Goal: Task Accomplishment & Management: Complete application form

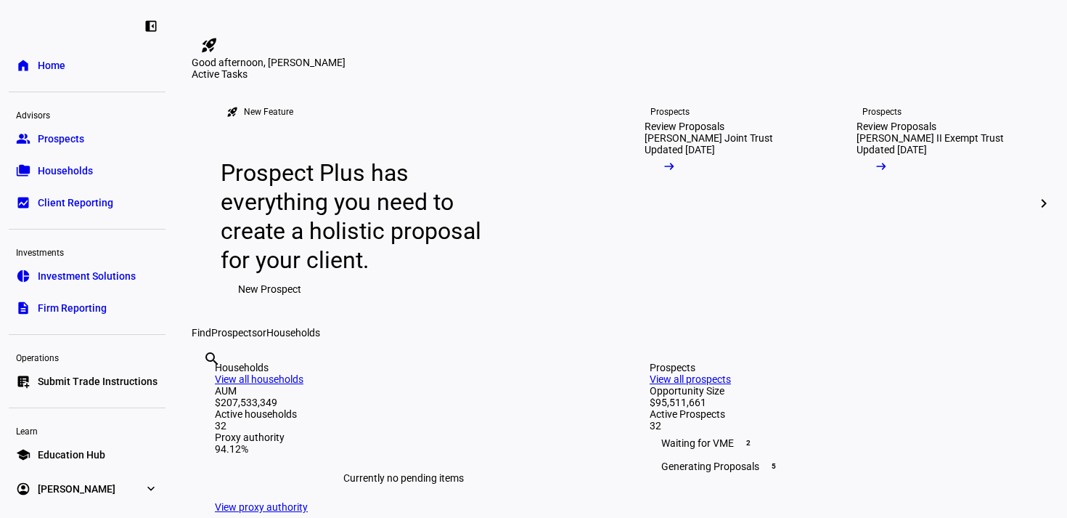
click at [65, 135] on span "Prospects" at bounding box center [61, 138] width 46 height 15
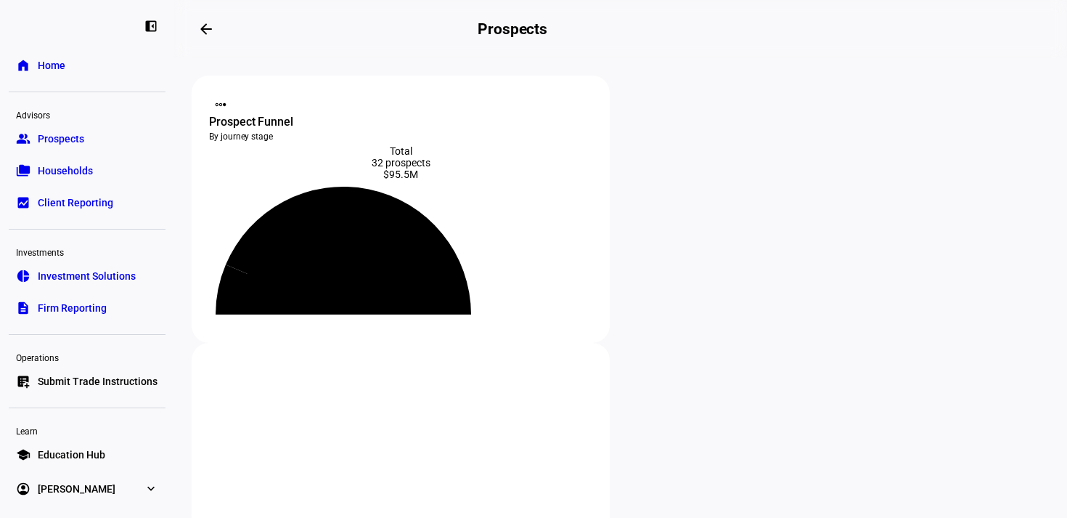
scroll to position [79, 0]
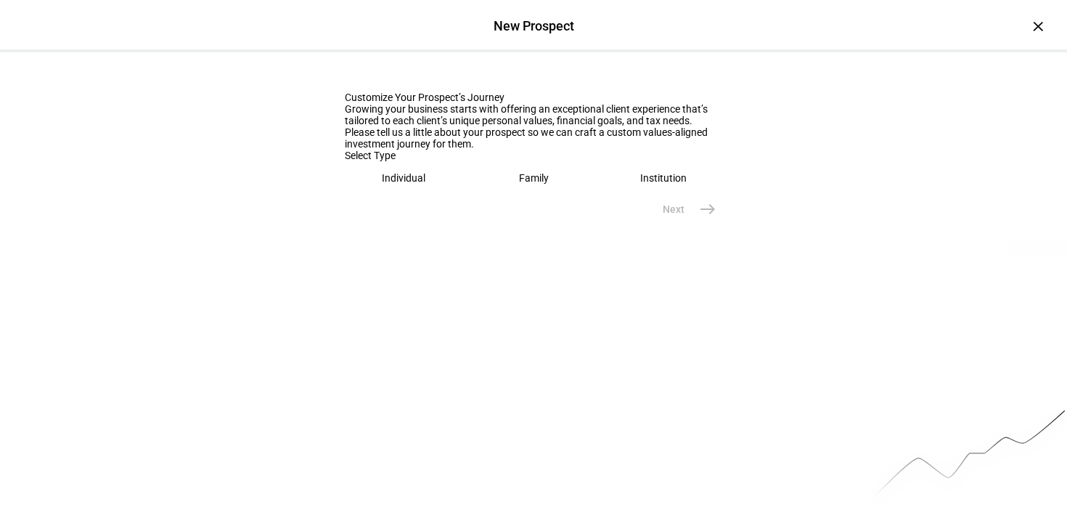
scroll to position [0, 0]
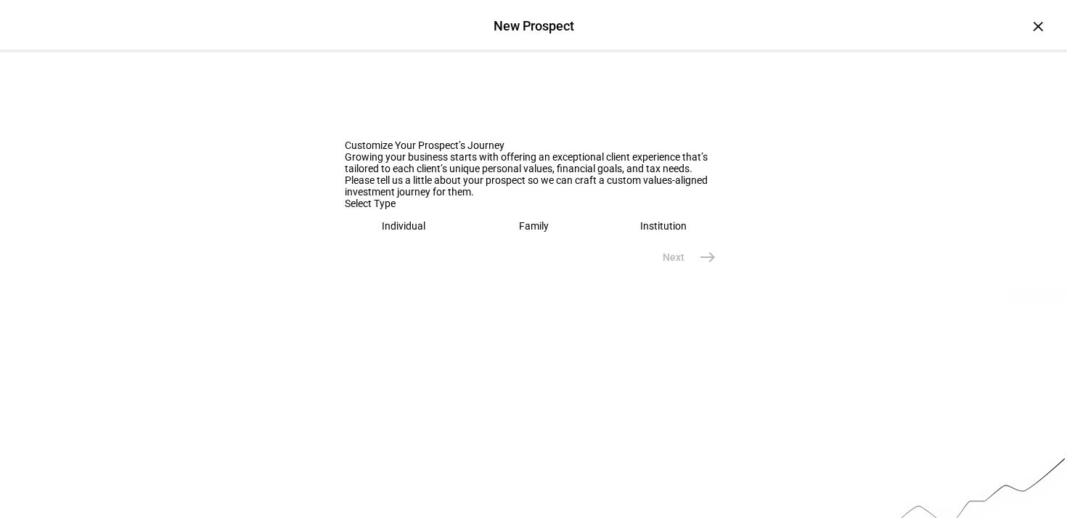
click at [391, 232] on div "Individual" at bounding box center [404, 226] width 44 height 12
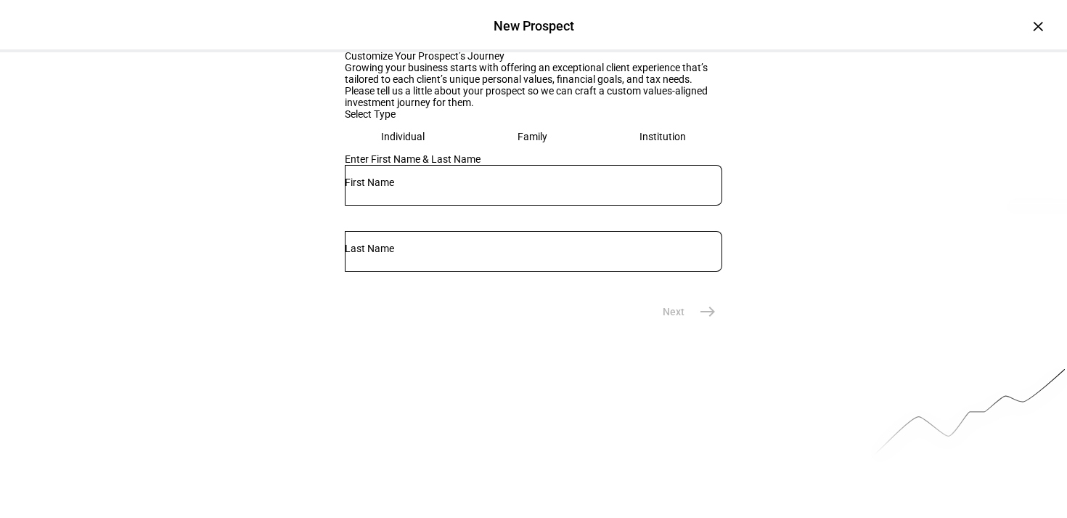
scroll to position [90, 0]
click at [388, 187] on input "text" at bounding box center [534, 182] width 378 height 12
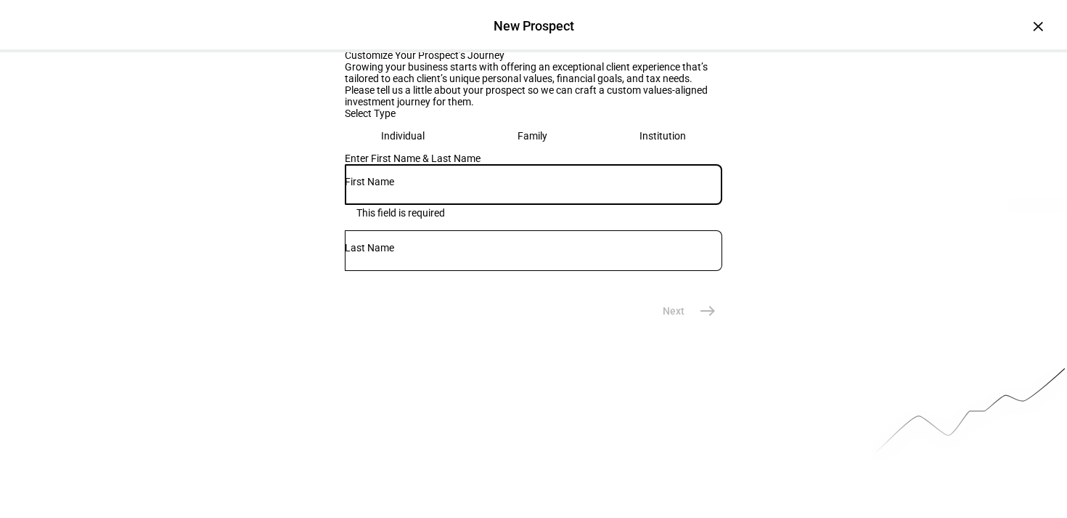
click at [378, 187] on input "text" at bounding box center [534, 182] width 378 height 12
type input "[PERSON_NAME]"
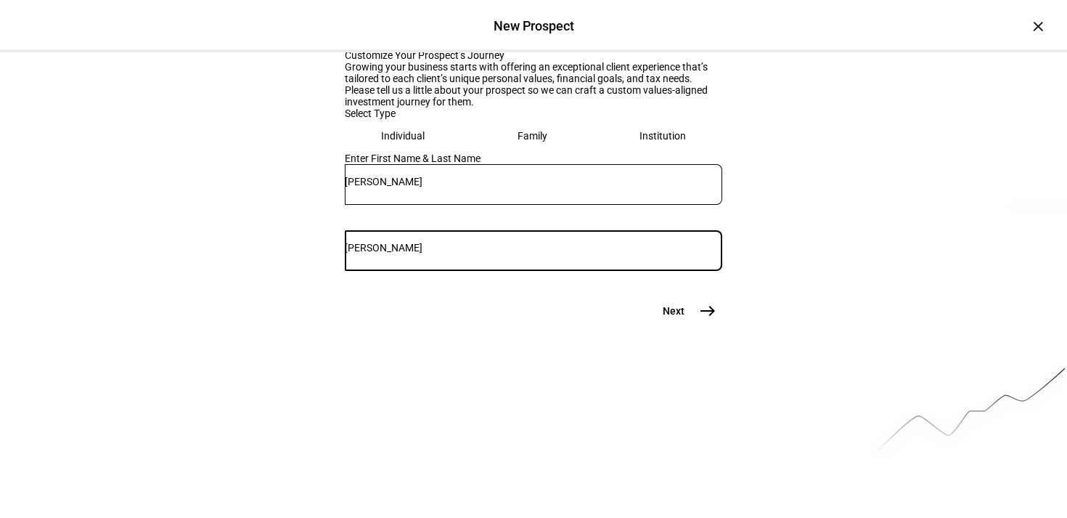
type input "[PERSON_NAME]"
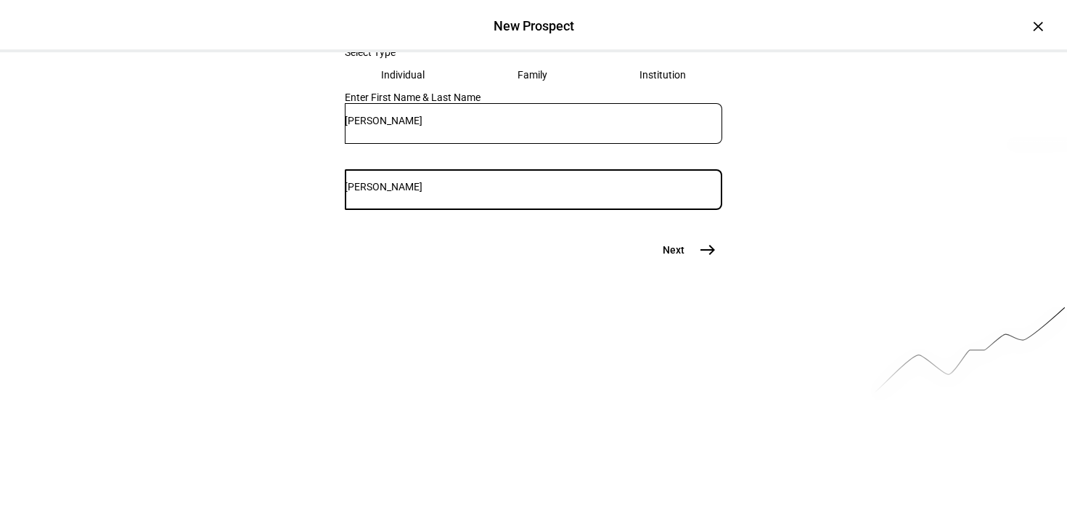
scroll to position [166, 0]
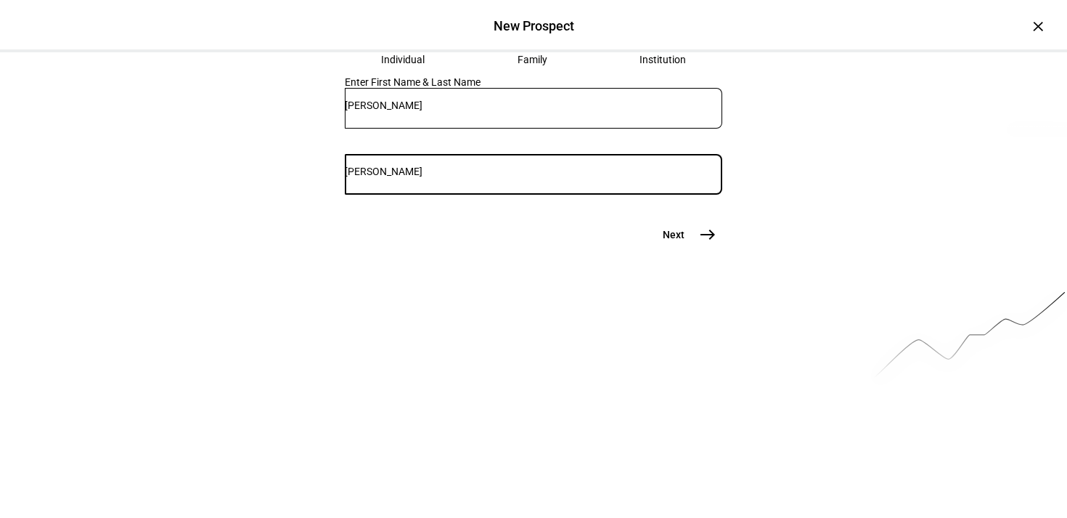
click at [703, 243] on mat-icon "east" at bounding box center [707, 234] width 17 height 17
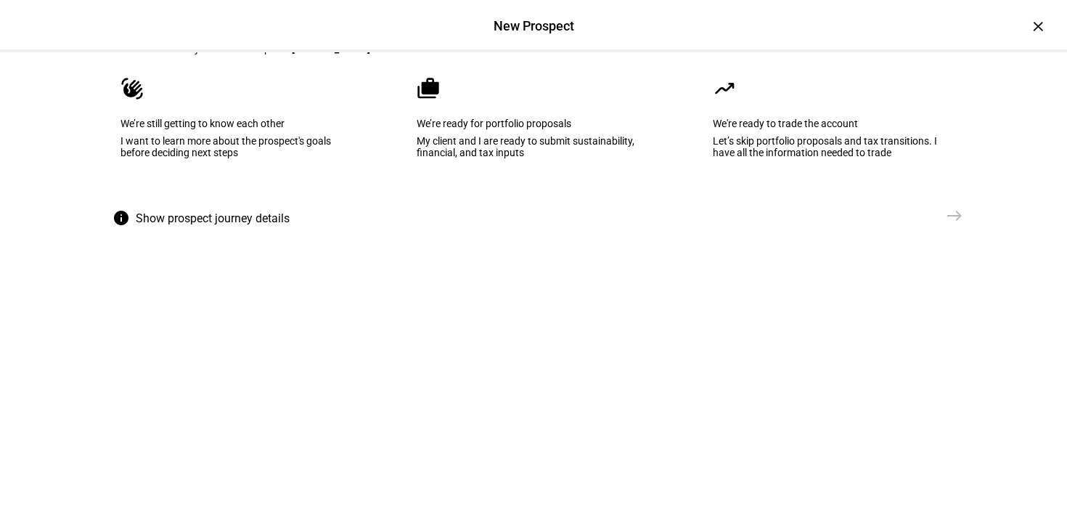
scroll to position [96, 0]
click at [468, 159] on div "My client and I are ready to submit sustainability, financial, and tax inputs" at bounding box center [534, 147] width 234 height 23
click at [956, 225] on mat-icon "east" at bounding box center [954, 216] width 17 height 17
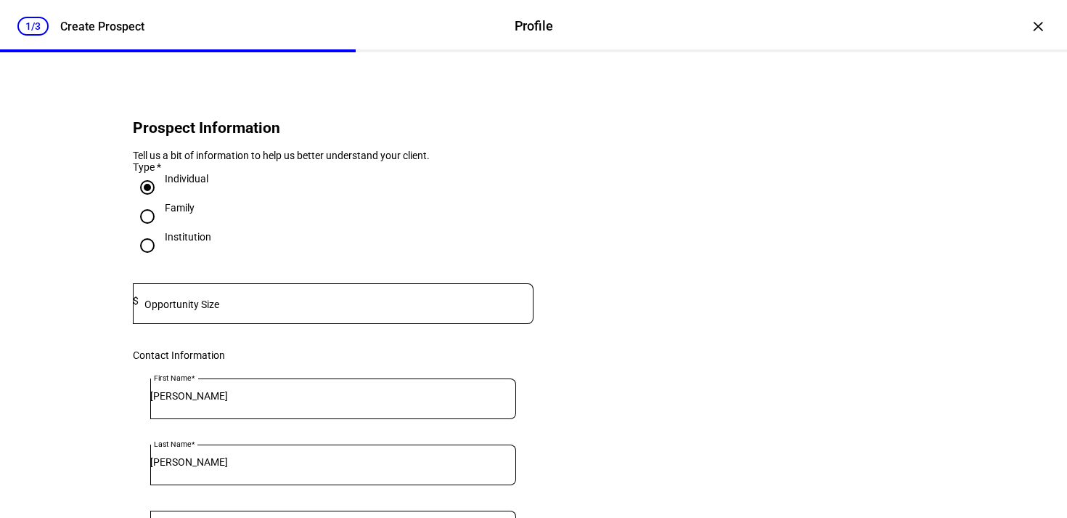
scroll to position [16, 0]
click at [227, 306] on input at bounding box center [336, 300] width 395 height 12
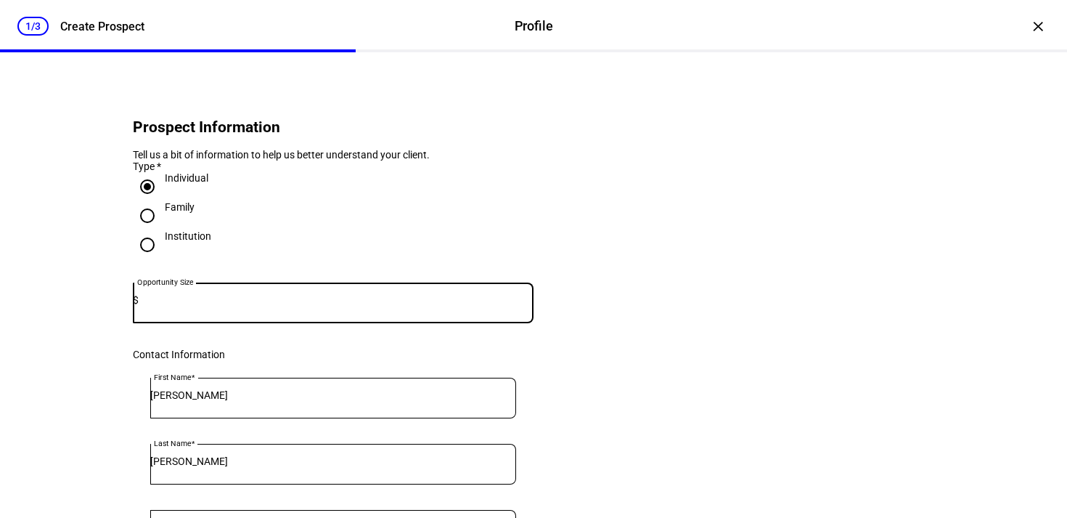
click at [312, 306] on input at bounding box center [336, 300] width 395 height 12
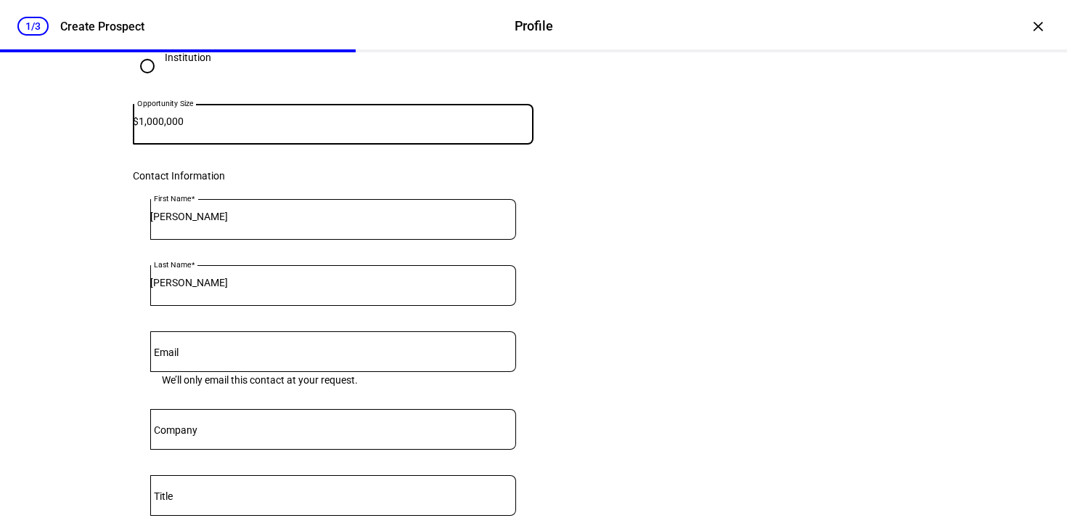
scroll to position [219, 0]
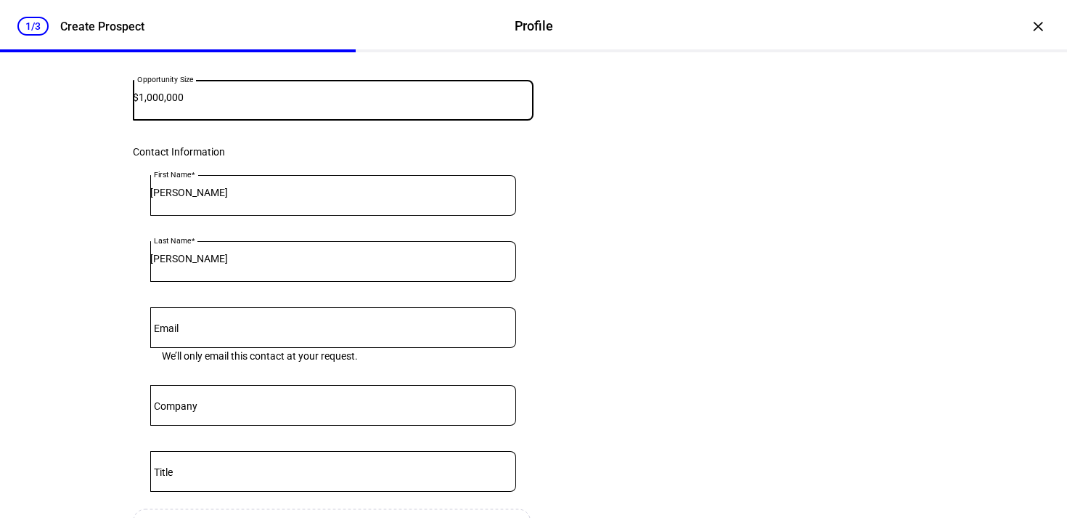
type input "1,000,000"
click at [267, 330] on input "Email" at bounding box center [333, 325] width 366 height 12
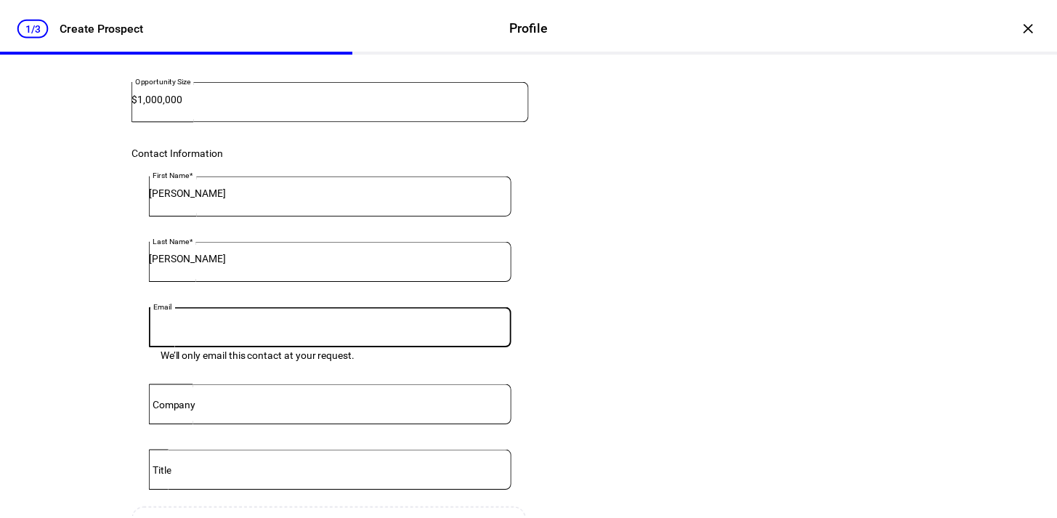
scroll to position [27, 0]
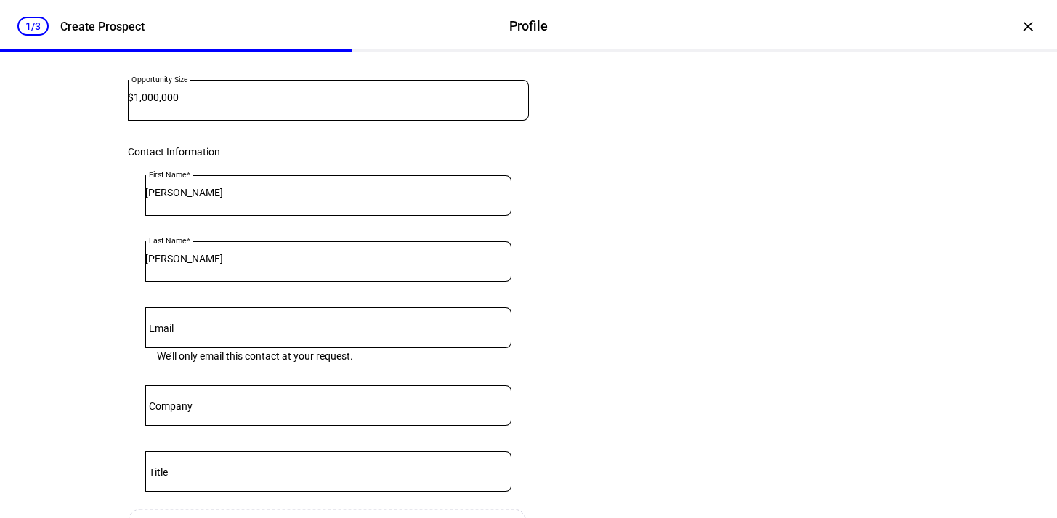
click at [699, 242] on eth-form-card "Prospect Information Tell us a bit of information to help us better understand …" at bounding box center [528, 267] width 871 height 797
click at [203, 343] on div at bounding box center [333, 327] width 366 height 41
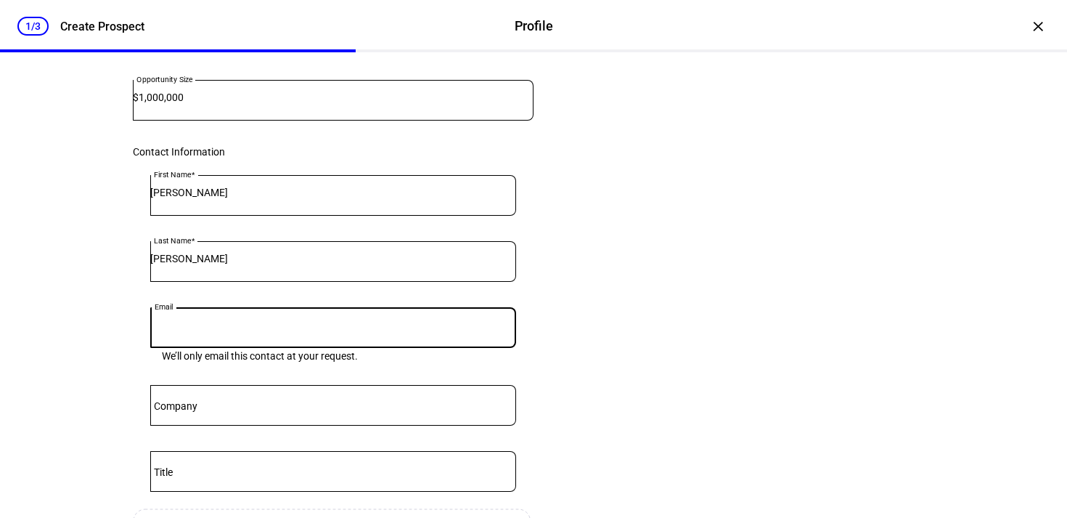
paste input "[PERSON_NAME][EMAIL_ADDRESS][DOMAIN_NAME]"
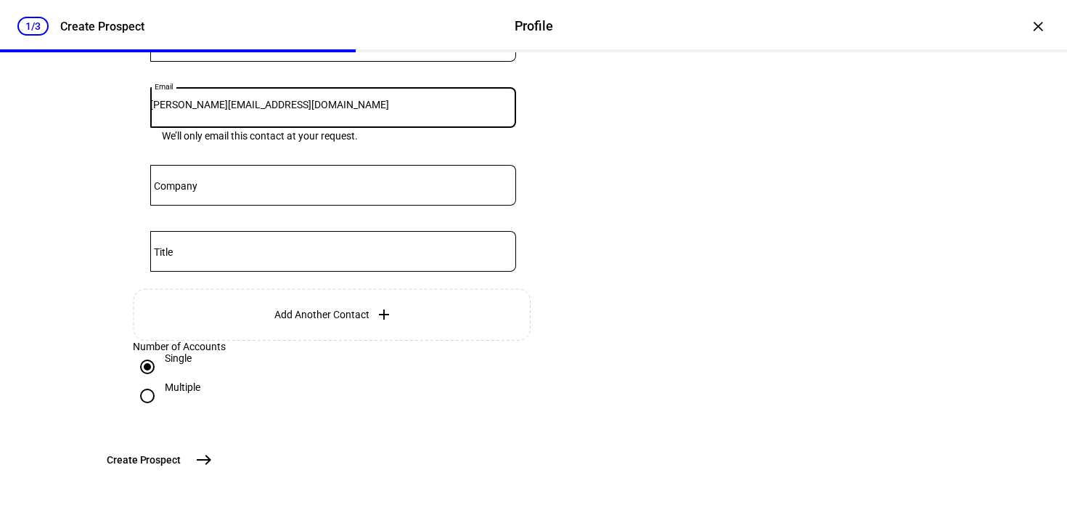
scroll to position [553, 0]
type input "[PERSON_NAME][EMAIL_ADDRESS][DOMAIN_NAME]"
click at [320, 354] on div "Single" at bounding box center [333, 366] width 401 height 29
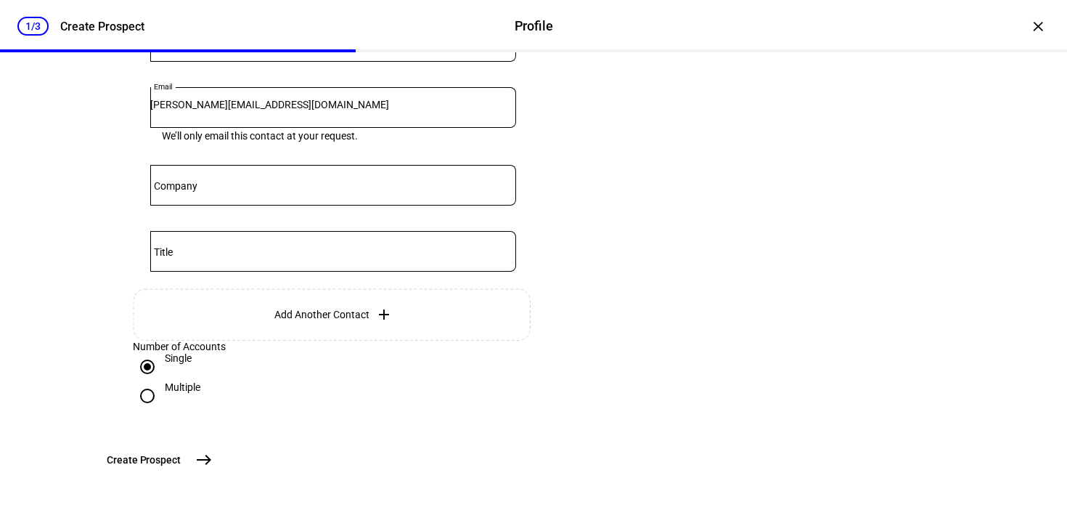
scroll to position [554, 0]
click at [213, 460] on mat-icon "east" at bounding box center [203, 459] width 17 height 17
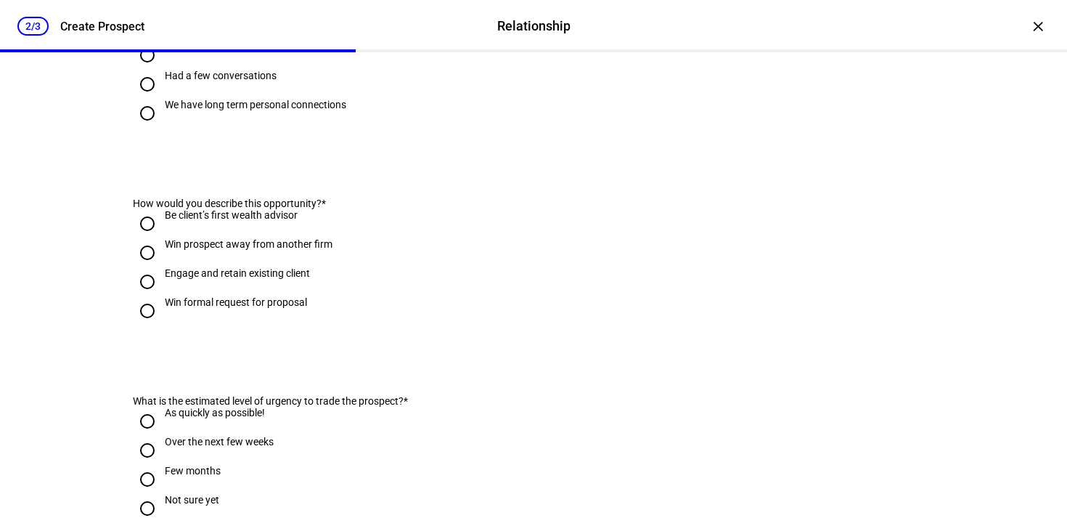
scroll to position [0, 0]
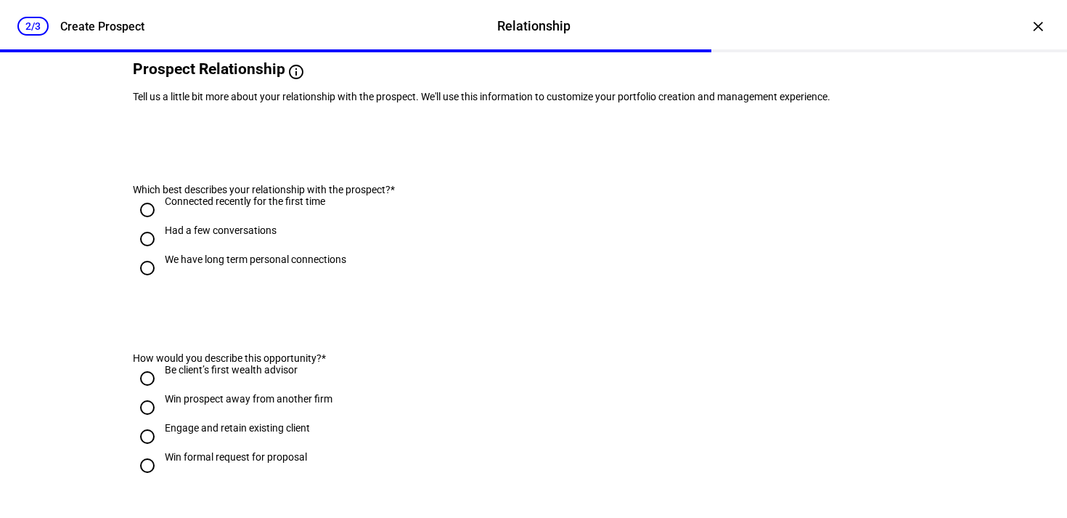
scroll to position [121, 0]
click at [144, 253] on input "Had a few conversations" at bounding box center [147, 238] width 29 height 29
radio input "true"
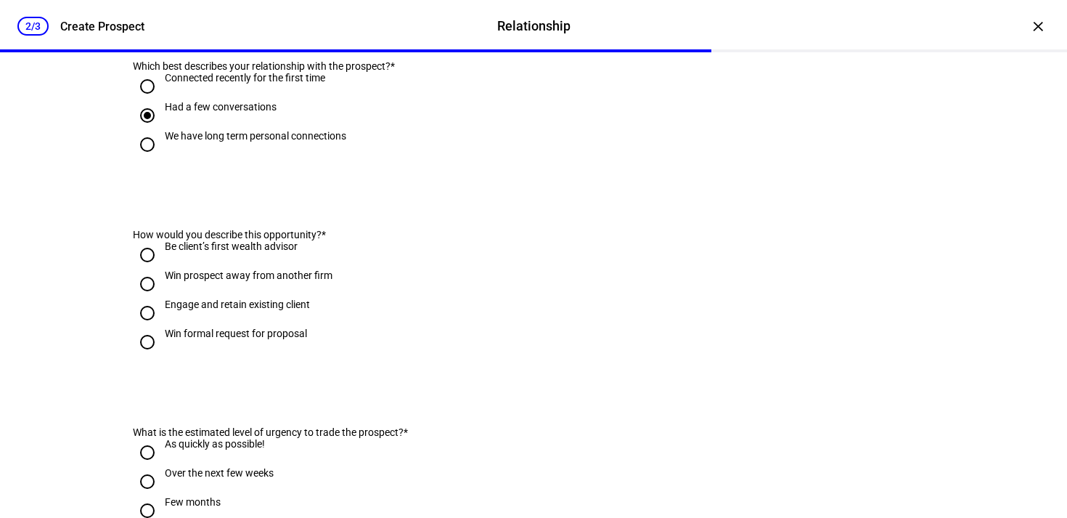
scroll to position [248, 0]
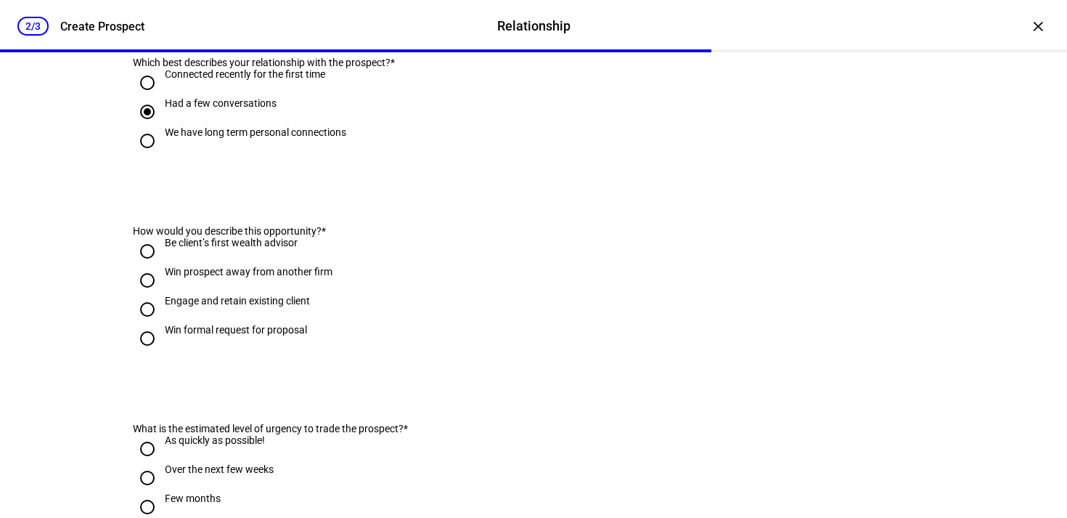
click at [139, 324] on input "Engage and retain existing client" at bounding box center [147, 309] width 29 height 29
radio input "true"
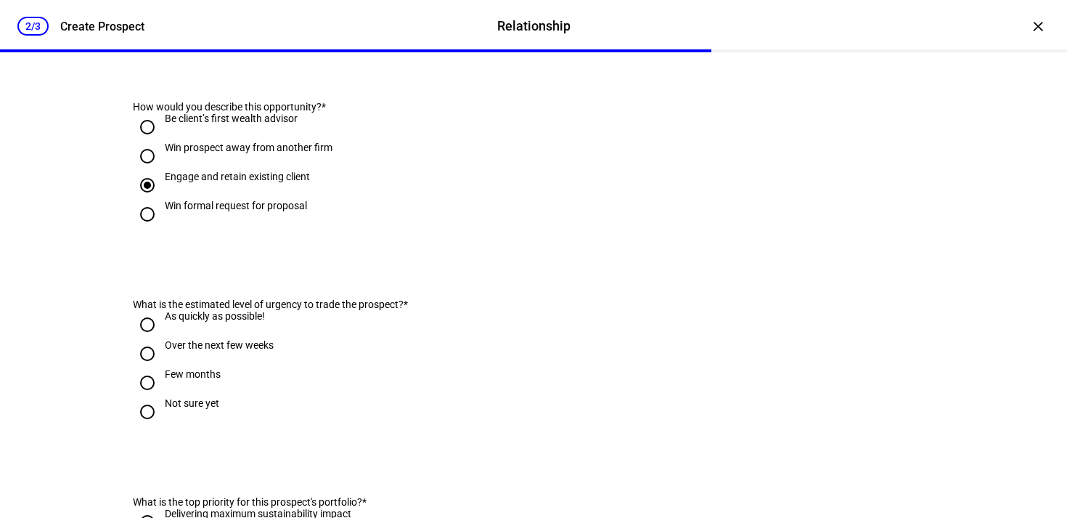
scroll to position [373, 0]
click at [143, 367] on input "Over the next few weeks" at bounding box center [147, 352] width 29 height 29
radio input "true"
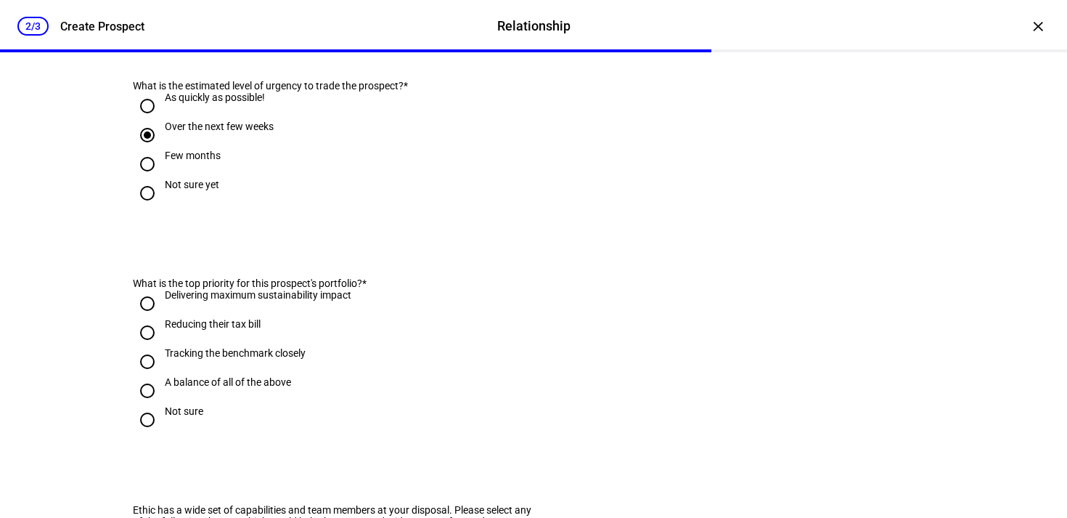
scroll to position [596, 0]
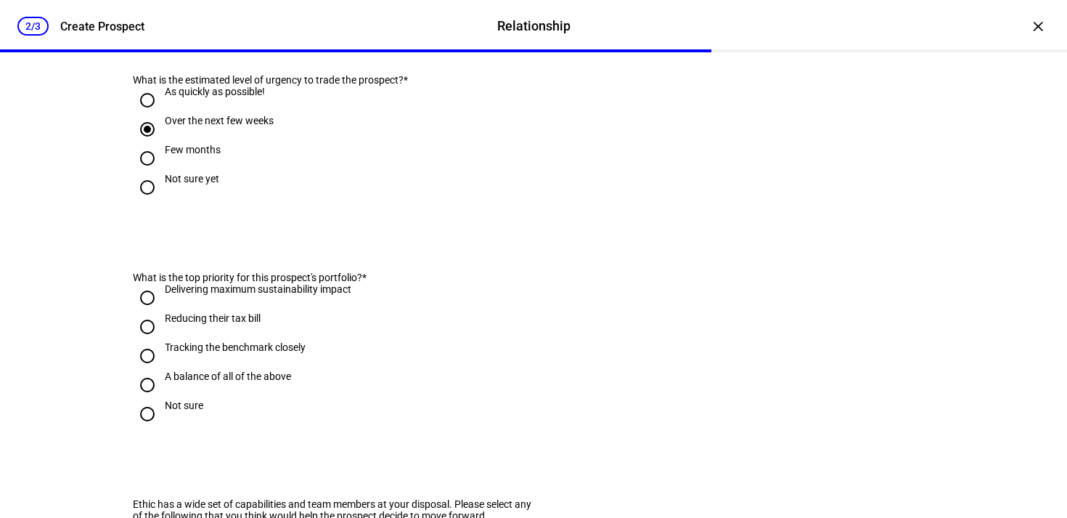
click at [145, 399] on input "A balance of all of the above" at bounding box center [147, 384] width 29 height 29
radio input "true"
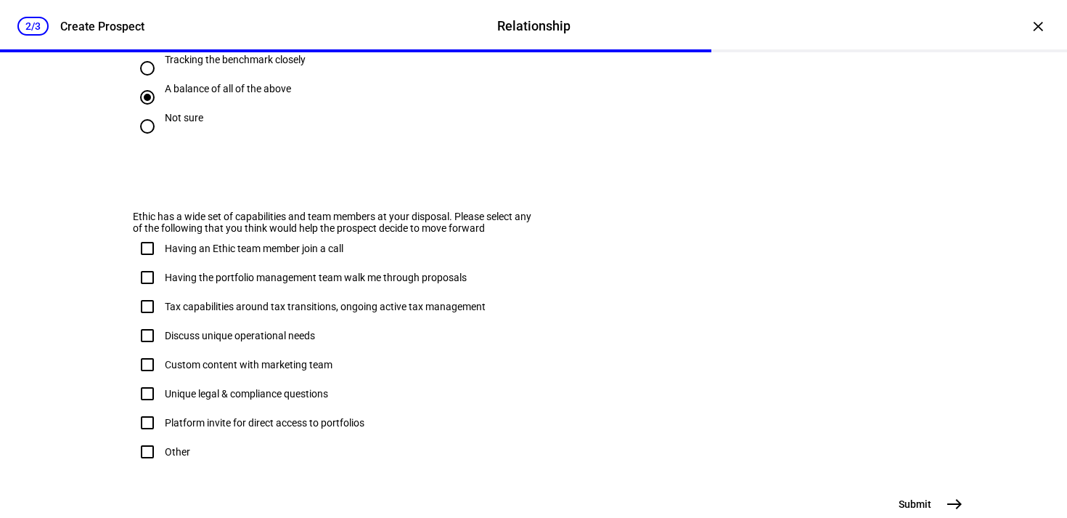
scroll to position [886, 0]
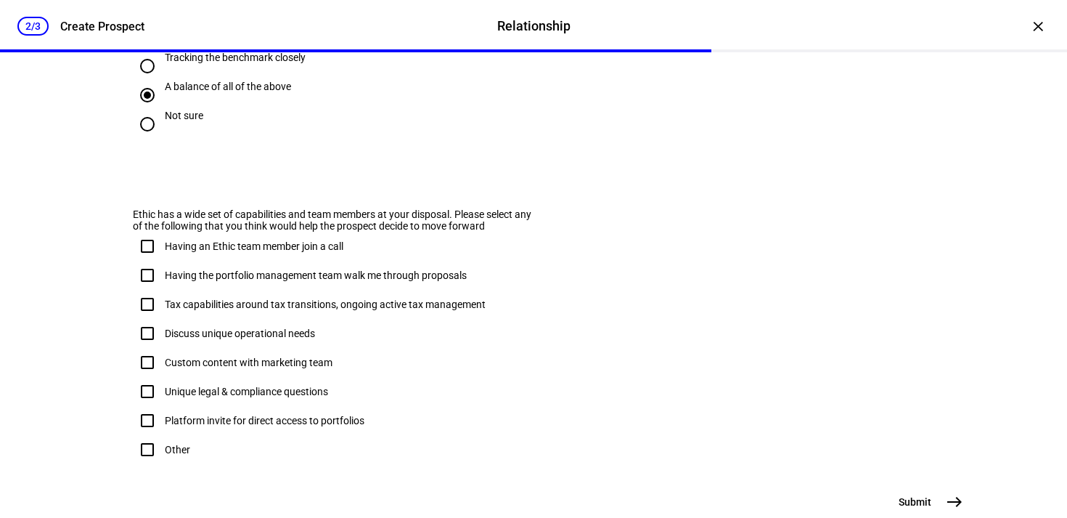
click at [140, 319] on input "Tax capabilities around tax transitions, ongoing active tax management" at bounding box center [147, 304] width 29 height 29
checkbox input "true"
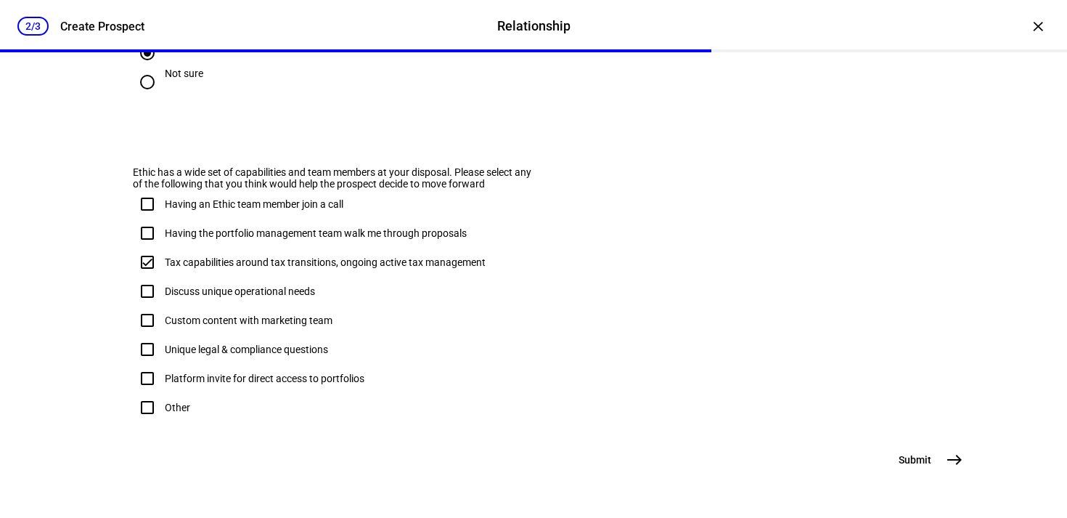
scroll to position [1004, 0]
click at [940, 468] on span "east" at bounding box center [954, 459] width 29 height 29
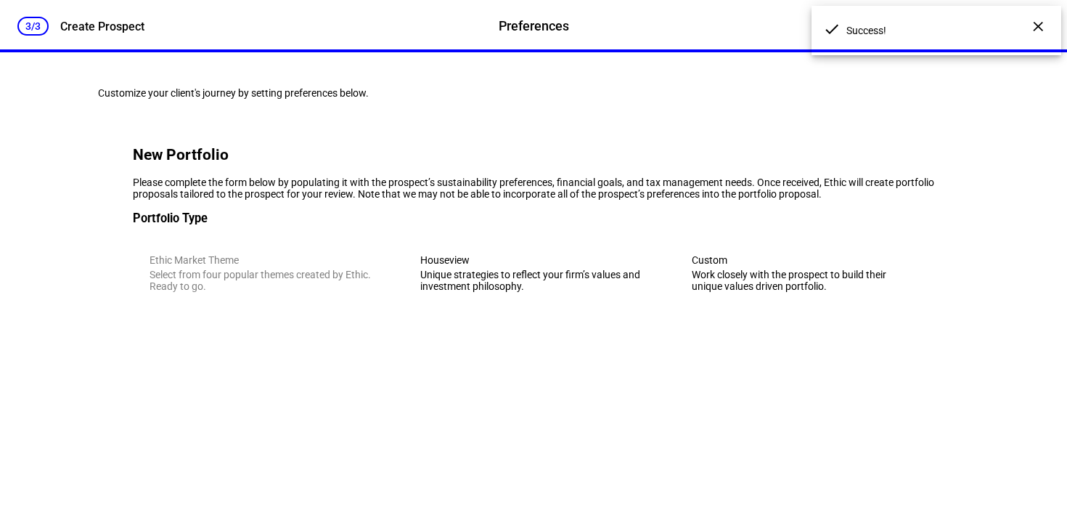
scroll to position [1, 0]
click at [508, 292] on div "Unique strategies to reflect your firm’s values and investment philosophy." at bounding box center [533, 280] width 226 height 23
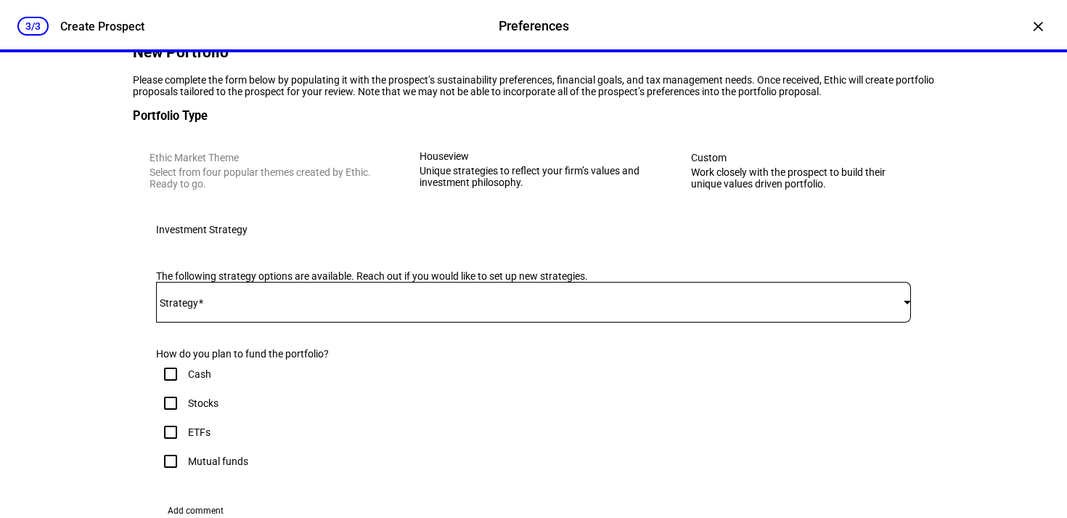
scroll to position [194, 0]
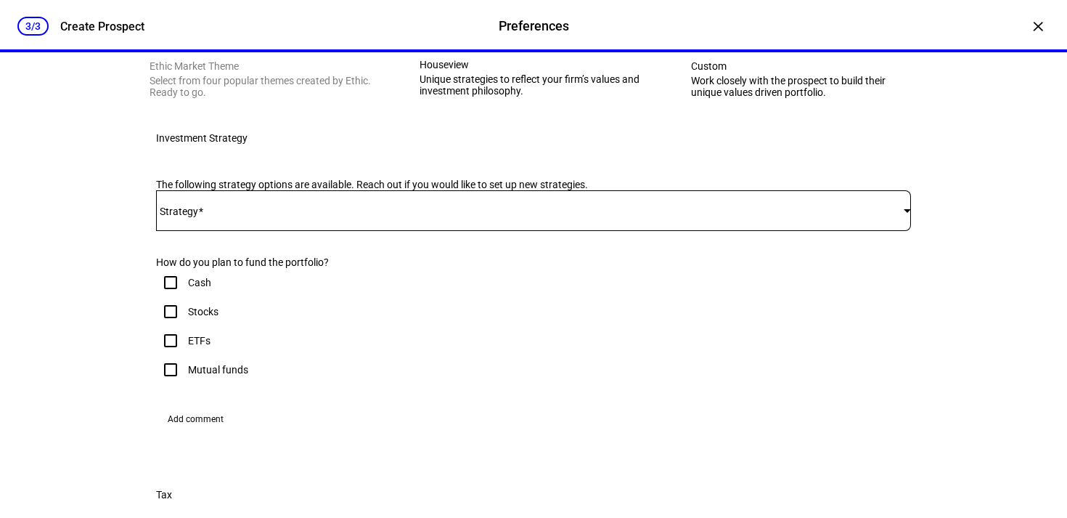
click at [540, 231] on div at bounding box center [533, 210] width 755 height 41
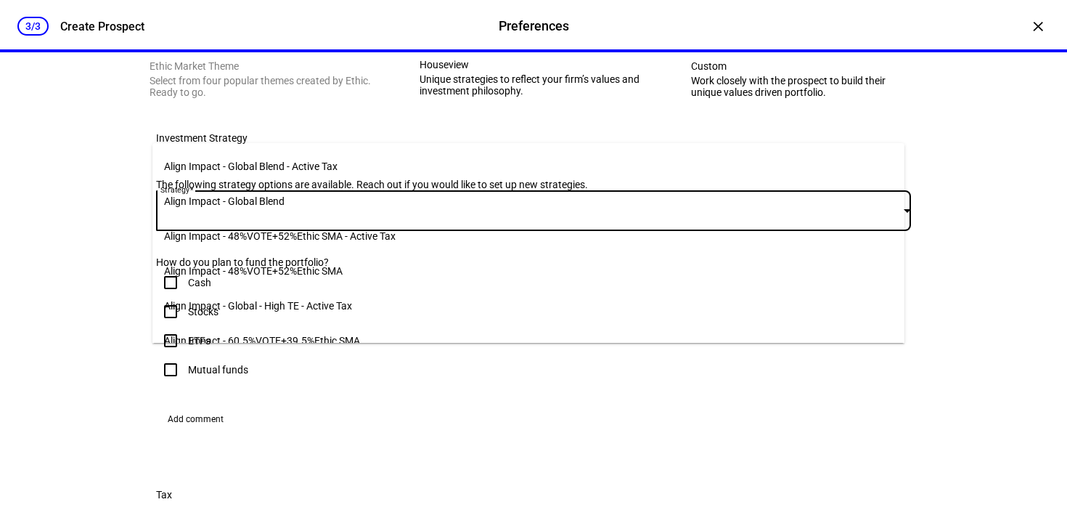
scroll to position [9, 0]
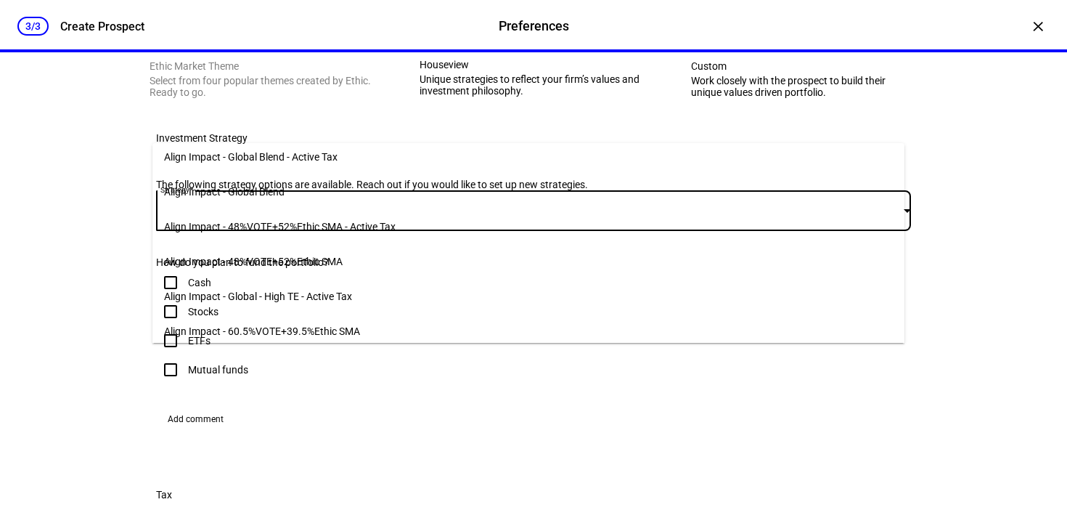
click at [362, 259] on mat-option "Align Impact - 48%VOTE+52%Ethic SMA" at bounding box center [528, 261] width 752 height 35
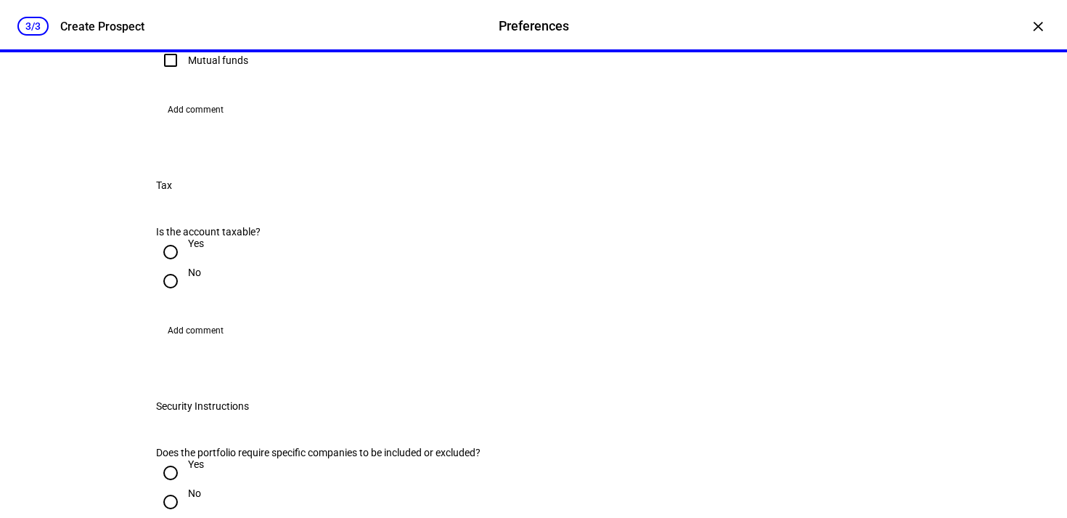
scroll to position [500, 0]
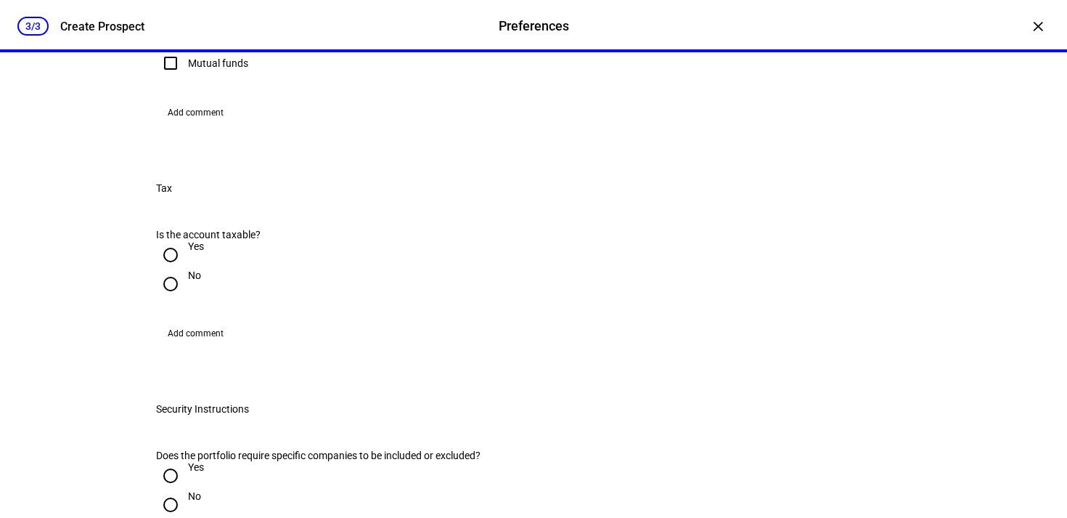
click at [171, 78] on input "Mutual funds" at bounding box center [170, 63] width 29 height 29
checkbox input "true"
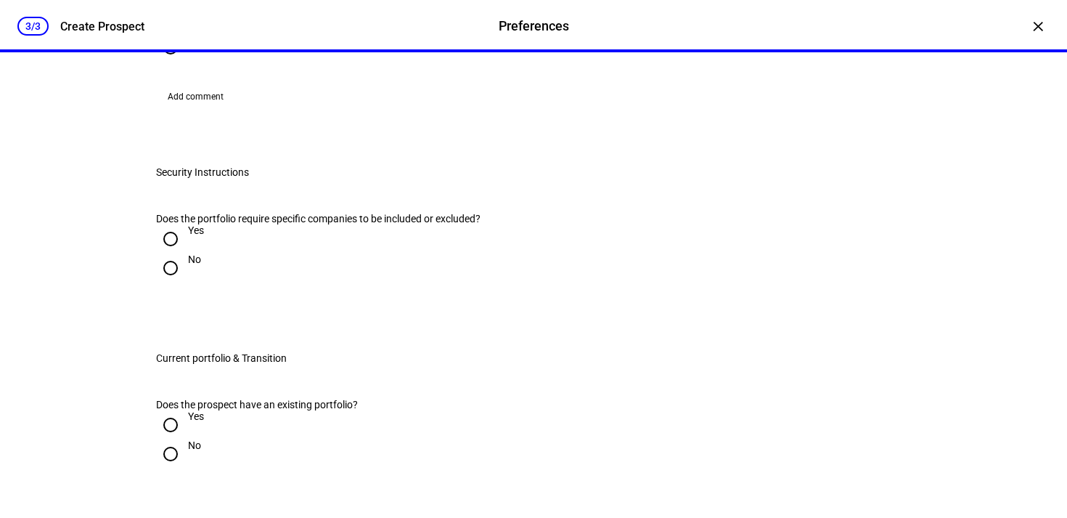
scroll to position [738, 0]
click at [162, 61] on input "No" at bounding box center [170, 46] width 29 height 29
radio input "true"
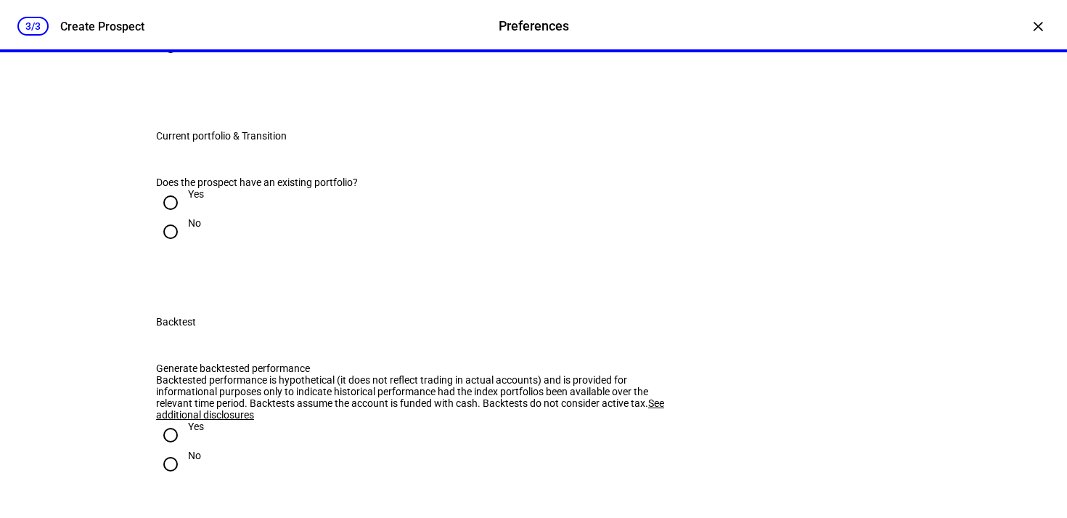
scroll to position [969, 0]
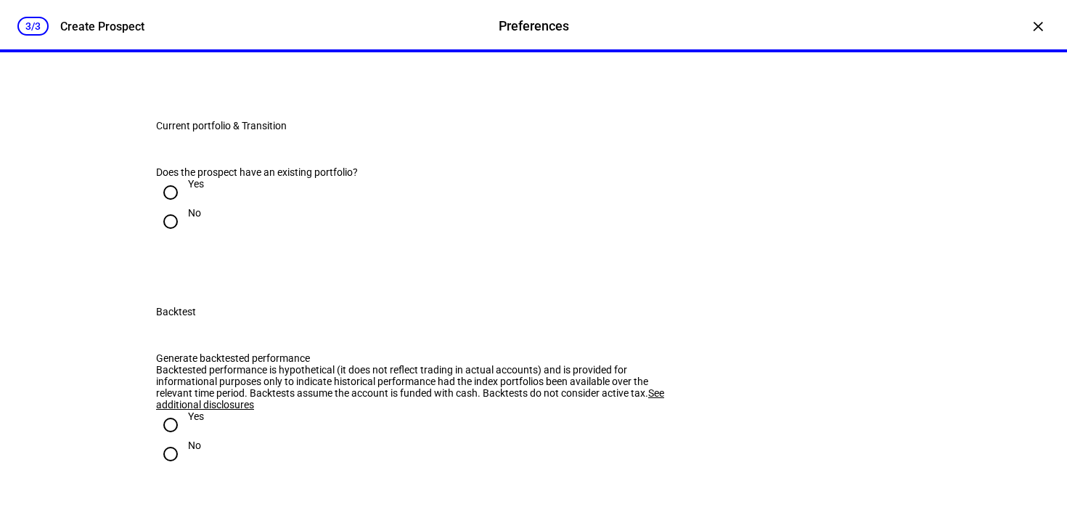
click at [161, 21] on input "Yes" at bounding box center [170, 6] width 29 height 29
radio input "true"
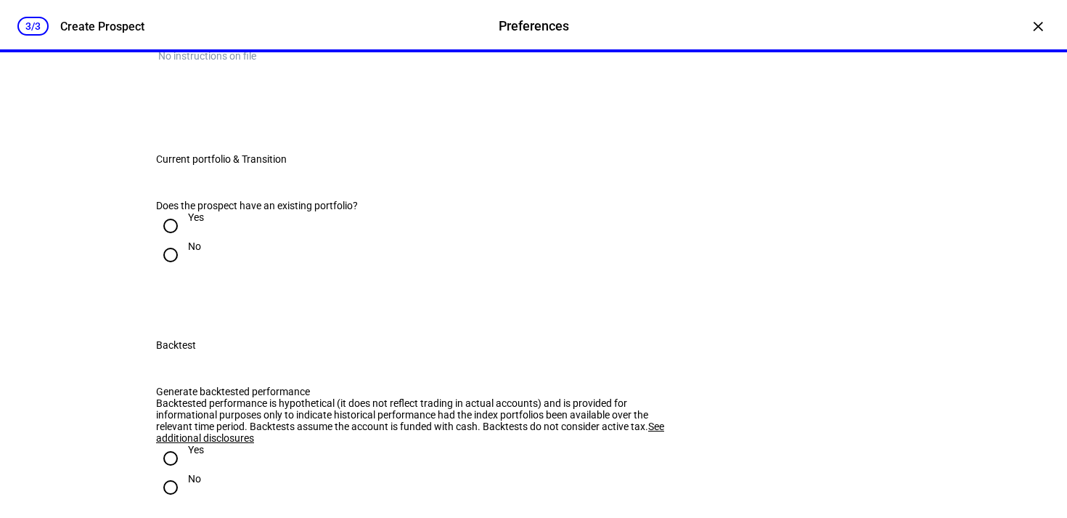
scroll to position [1097, 0]
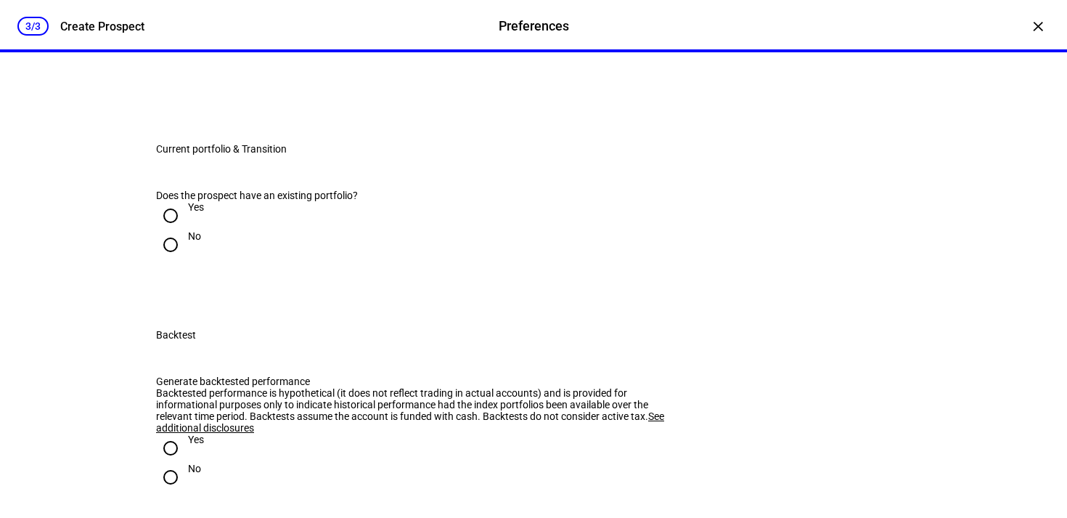
radio input "true"
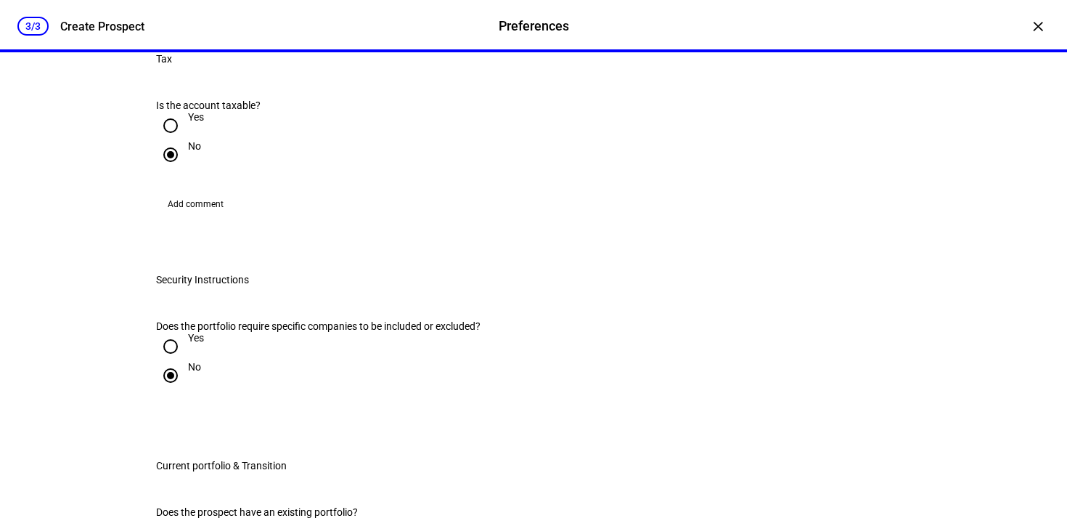
scroll to position [625, 0]
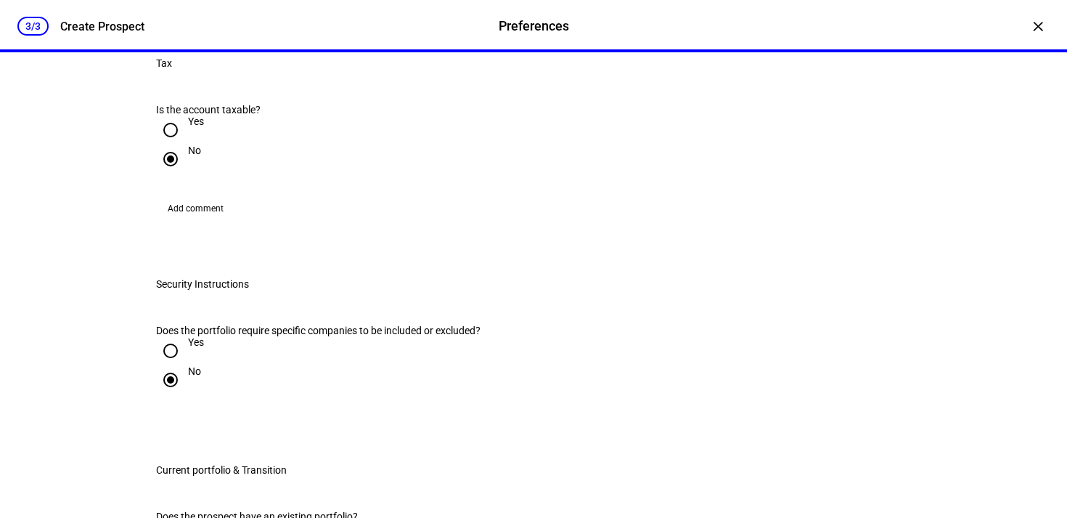
checkbox input "true"
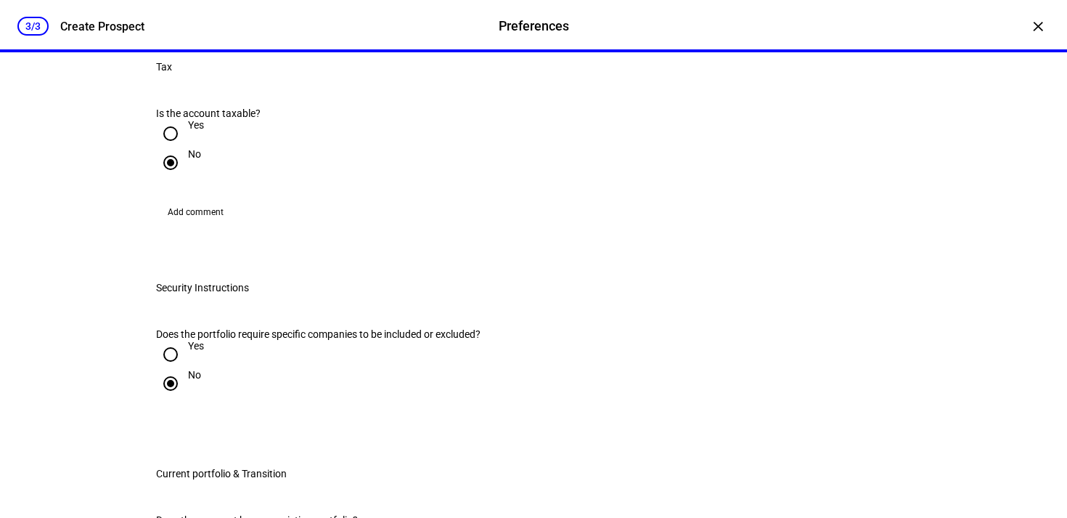
checkbox input "false"
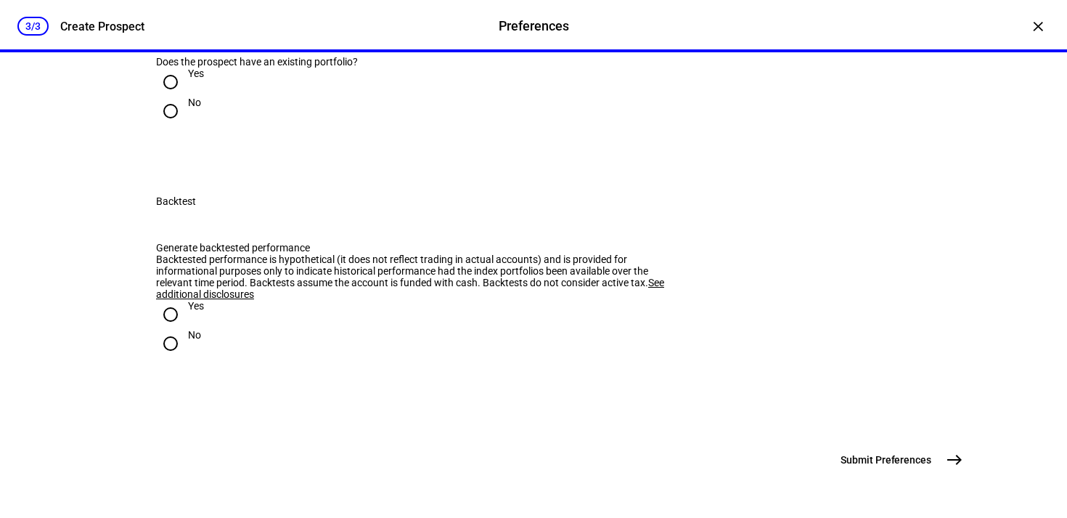
scroll to position [1197, 0]
click at [169, 97] on input "Yes" at bounding box center [170, 82] width 29 height 29
radio input "true"
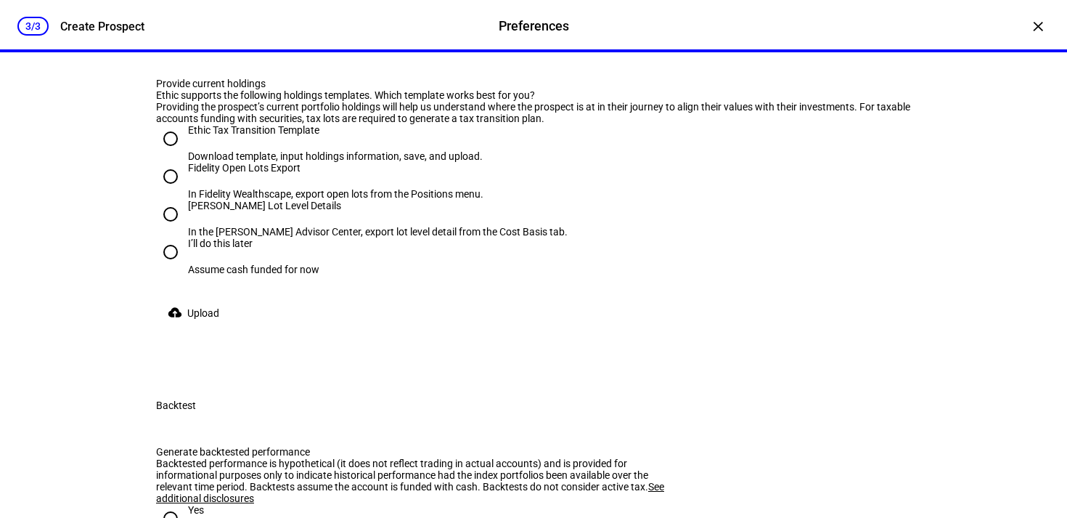
scroll to position [1233, 0]
radio input "true"
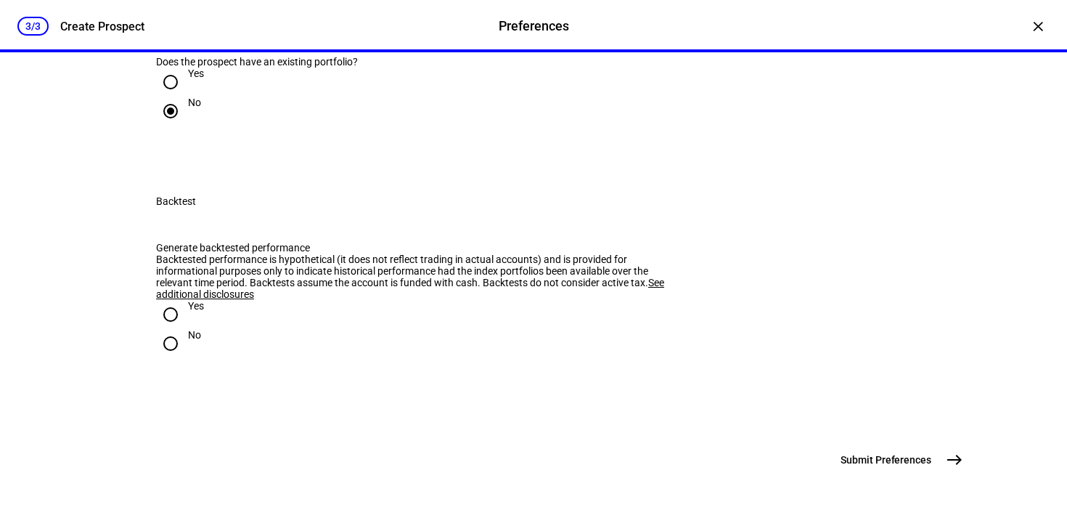
scroll to position [1434, 0]
click at [171, 328] on input "Yes" at bounding box center [170, 314] width 29 height 29
radio input "true"
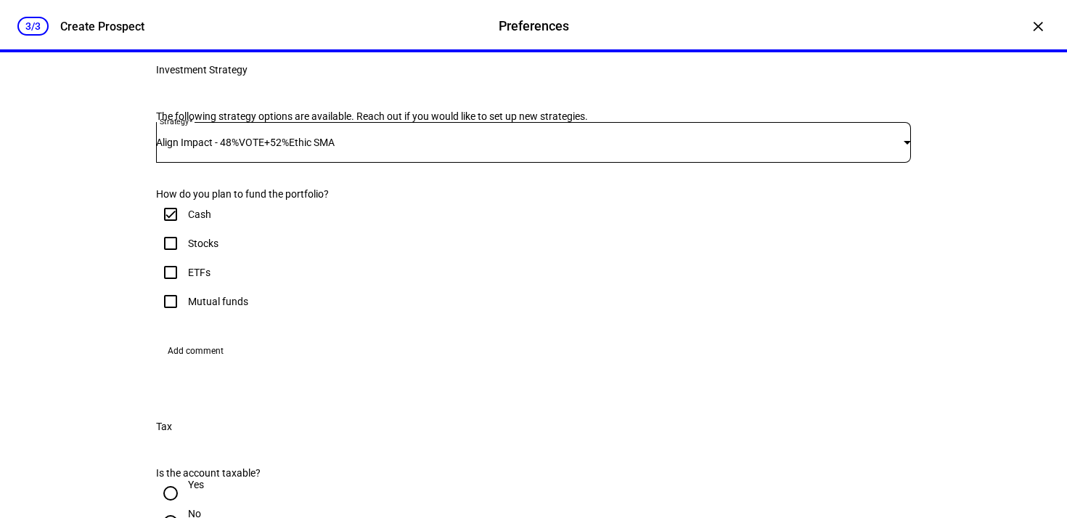
scroll to position [295, 0]
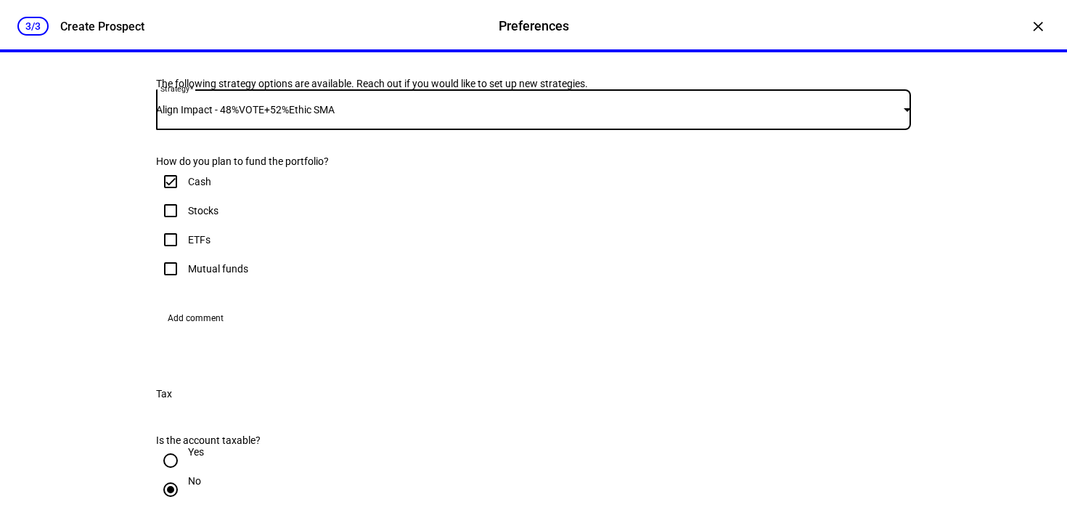
click at [904, 111] on div at bounding box center [907, 109] width 7 height 4
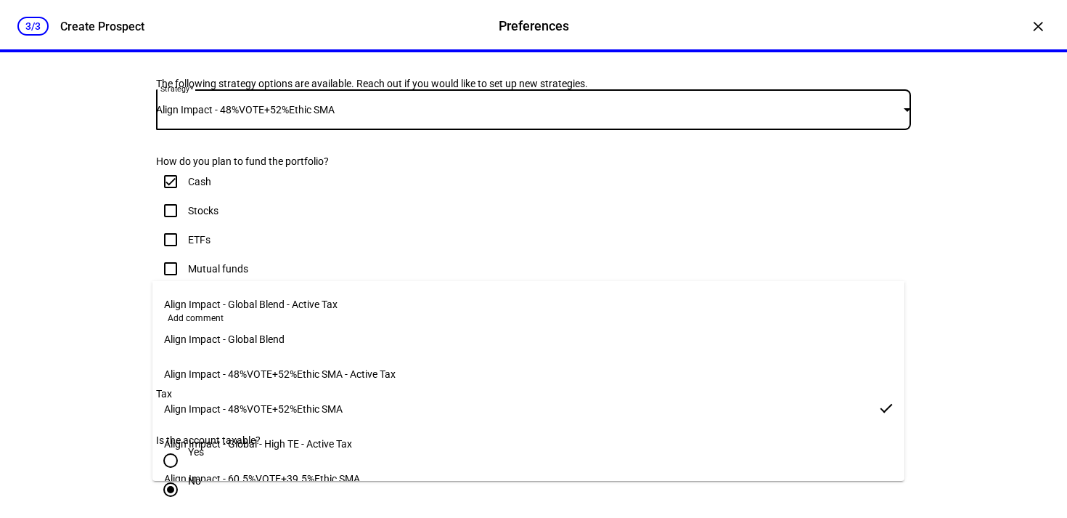
click at [384, 407] on mat-option "Align Impact - 48%VOTE+52%Ethic SMA" at bounding box center [528, 408] width 752 height 35
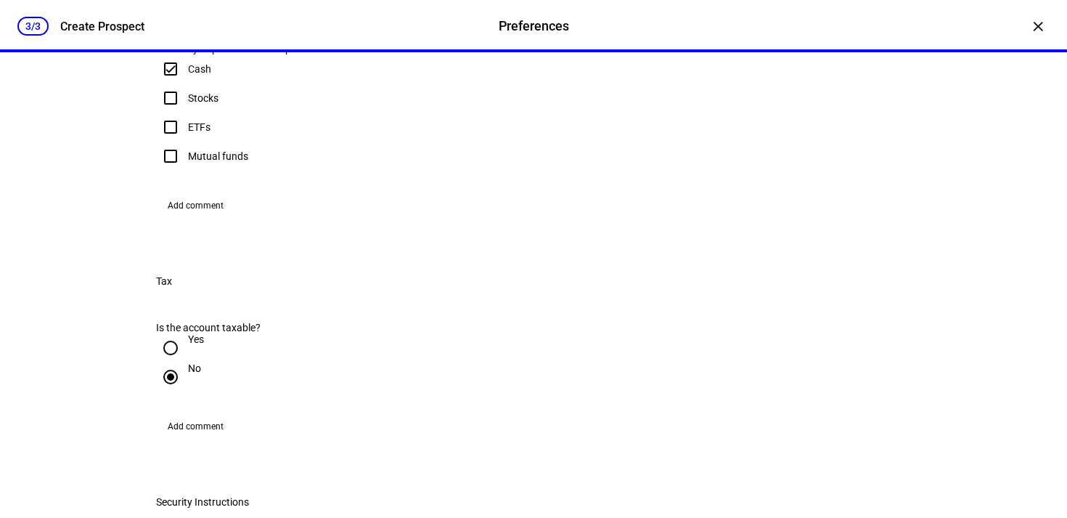
scroll to position [452, 0]
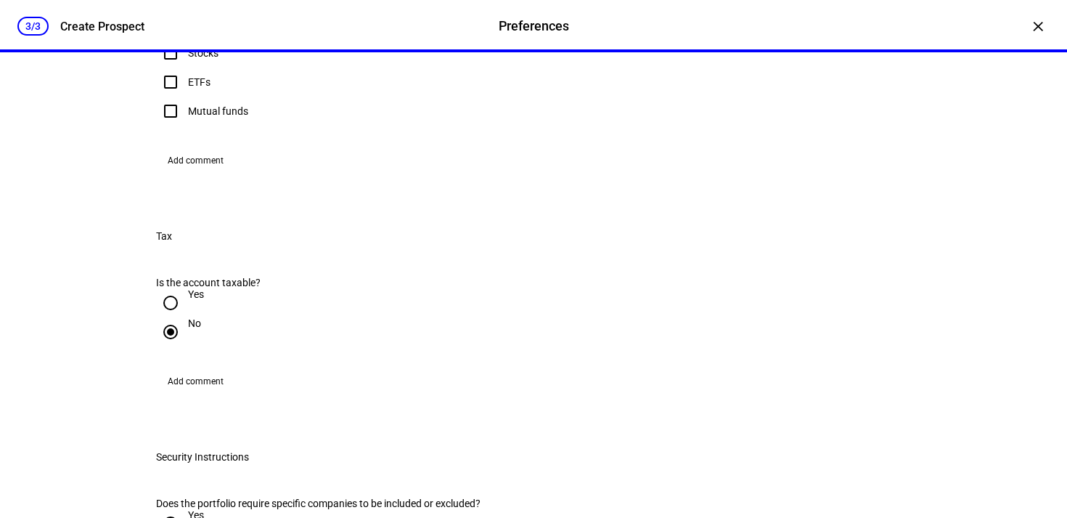
click at [185, 172] on span "Add comment" at bounding box center [196, 160] width 56 height 23
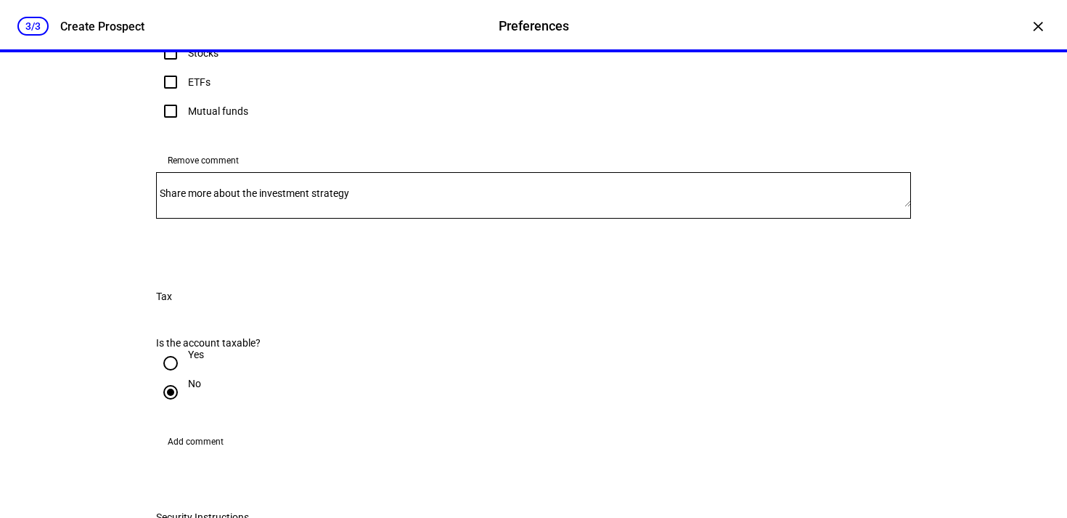
click at [198, 199] on mat-label "Share more about the investment strategy" at bounding box center [255, 193] width 190 height 12
click at [198, 207] on textarea "Share more about the investment strategy" at bounding box center [533, 195] width 755 height 23
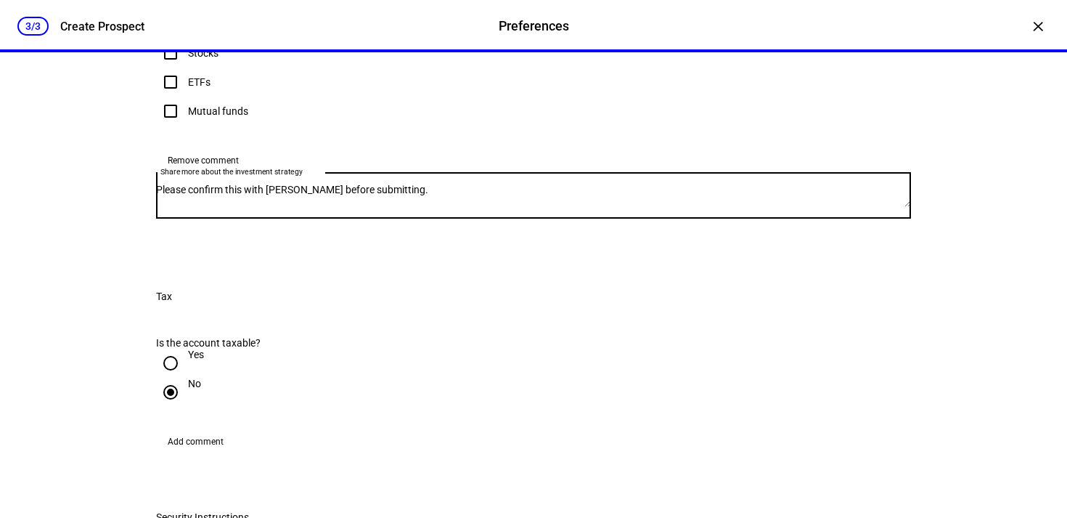
scroll to position [526, 0]
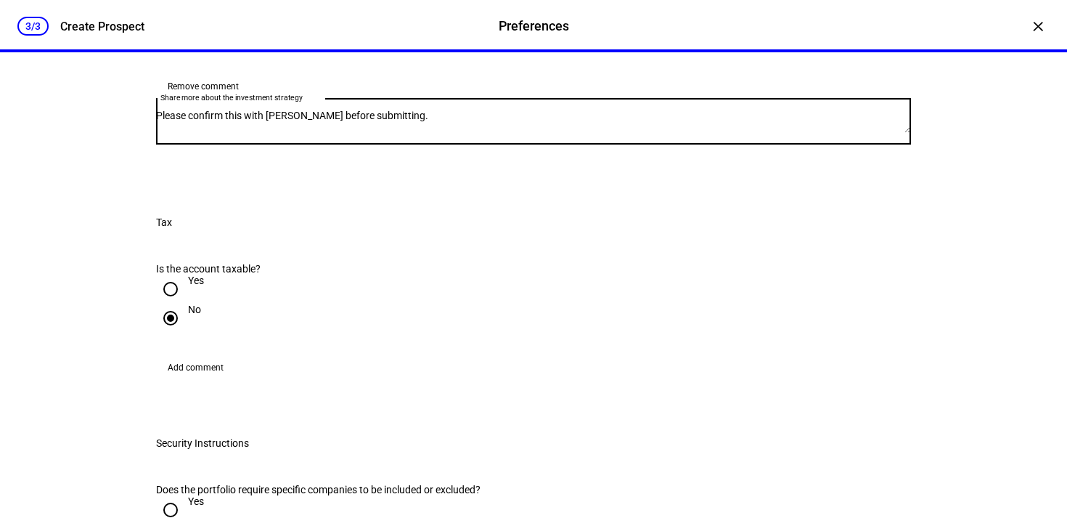
type textarea "Please confirm this with [PERSON_NAME] before submitting."
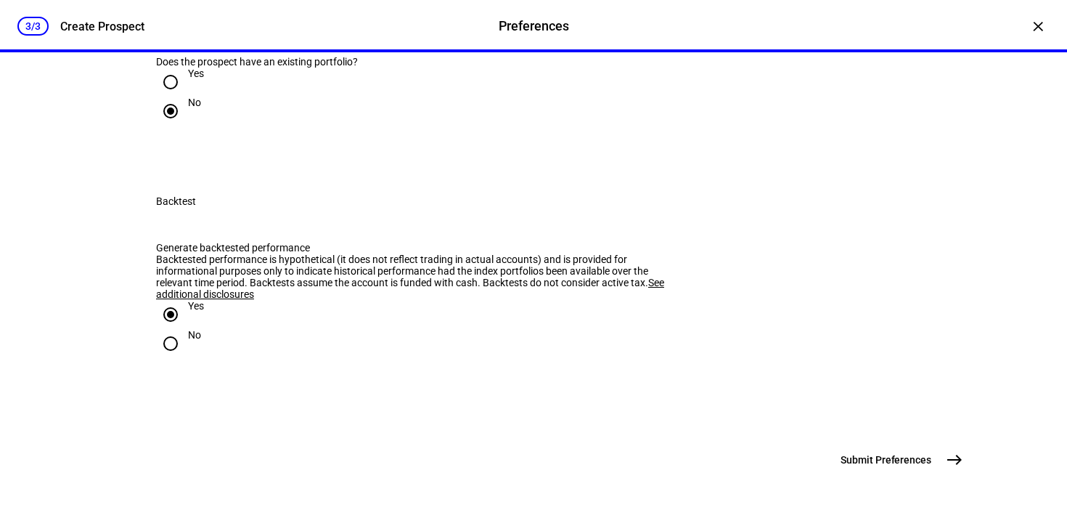
scroll to position [1516, 0]
click at [166, 343] on input "No" at bounding box center [170, 343] width 29 height 29
radio input "true"
click at [940, 474] on span "east" at bounding box center [954, 459] width 29 height 29
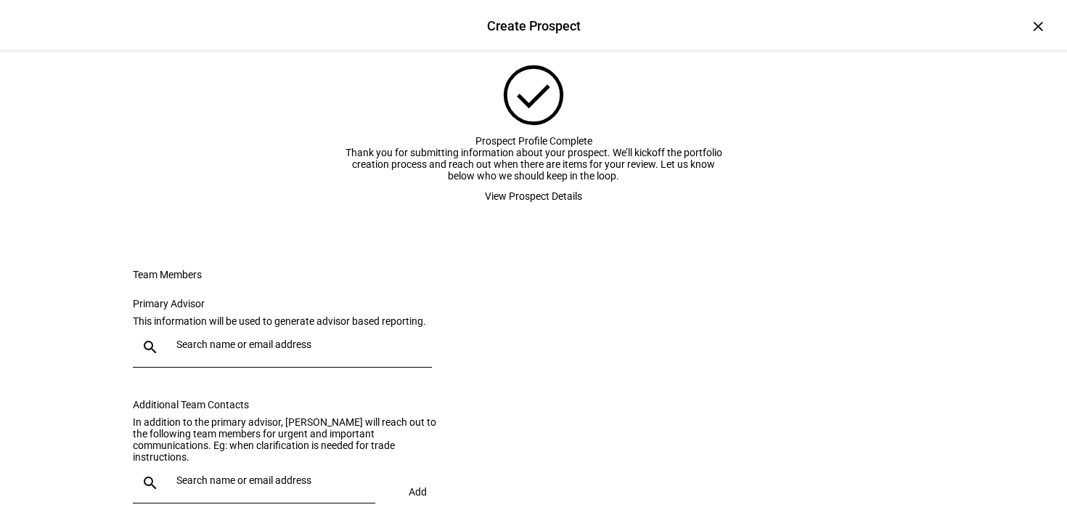
scroll to position [84, 0]
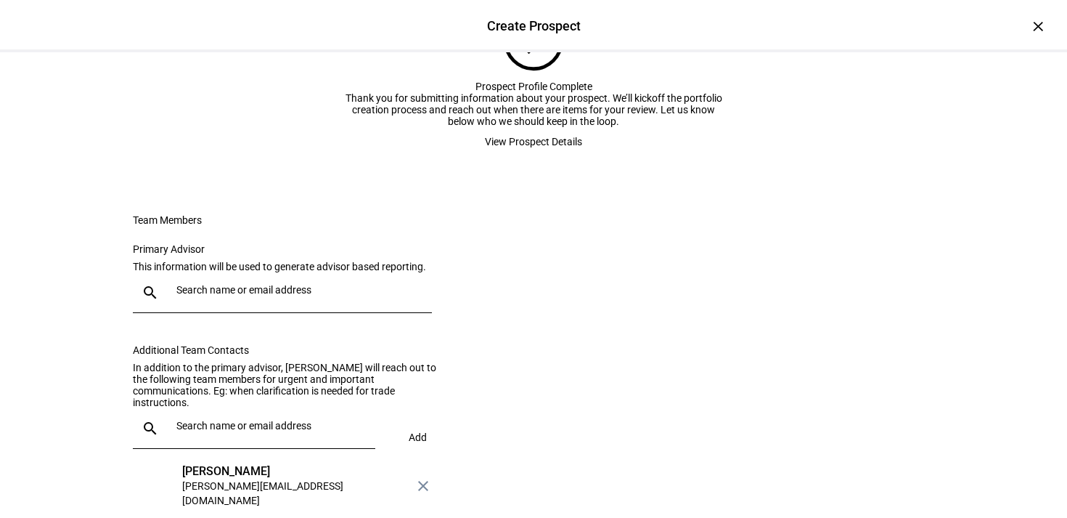
click at [525, 156] on span "View Prospect Details" at bounding box center [533, 141] width 97 height 29
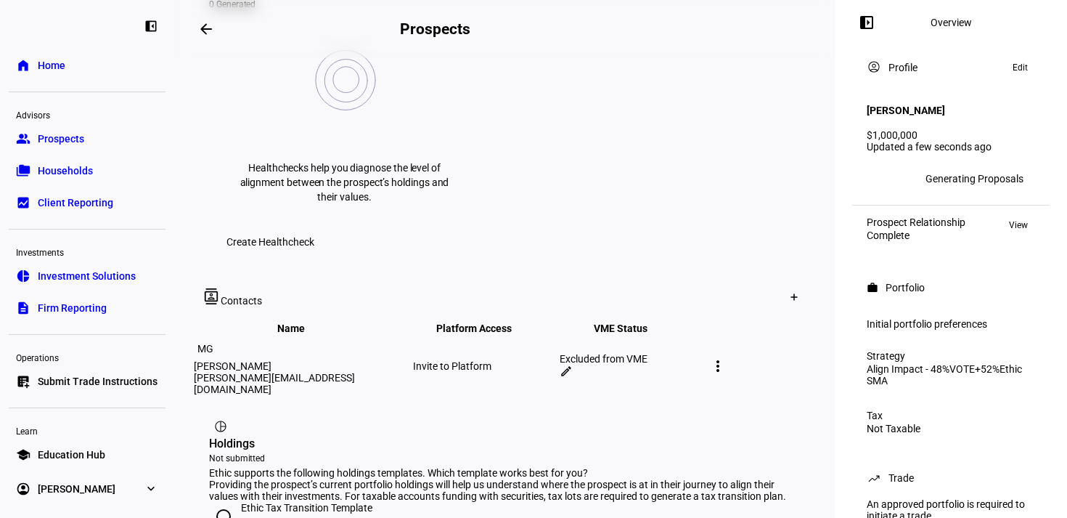
scroll to position [659, 0]
click at [727, 358] on mat-icon "more_vert" at bounding box center [717, 366] width 17 height 17
click at [635, 291] on div at bounding box center [533, 259] width 1067 height 518
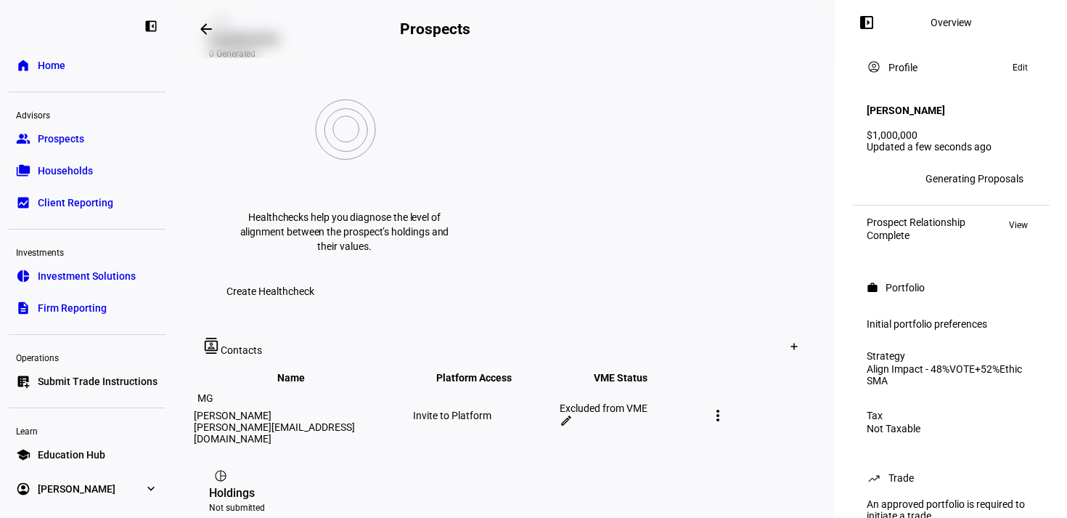
scroll to position [591, 0]
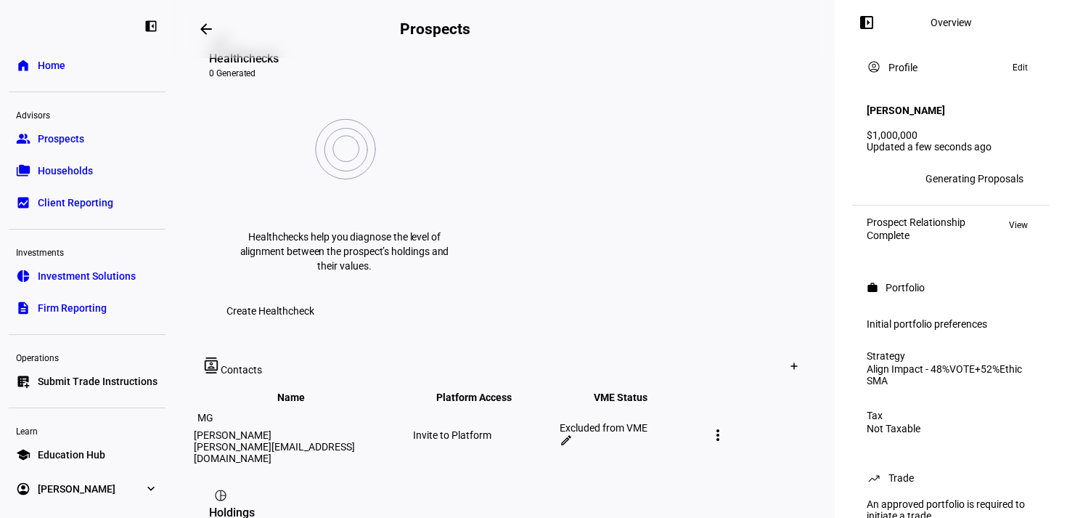
click at [573, 434] on mat-icon "edit" at bounding box center [566, 440] width 13 height 13
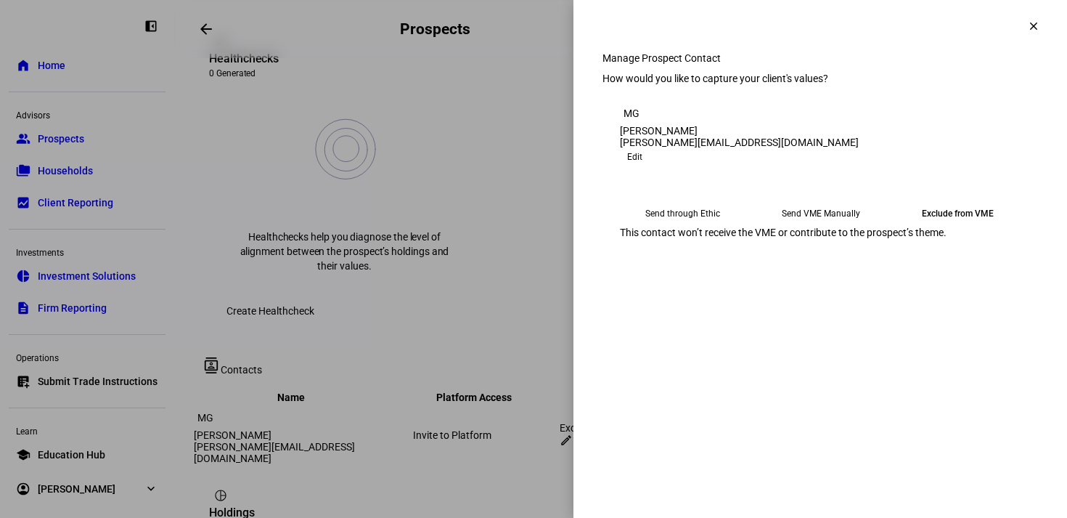
click at [643, 166] on span "Edit" at bounding box center [634, 156] width 15 height 17
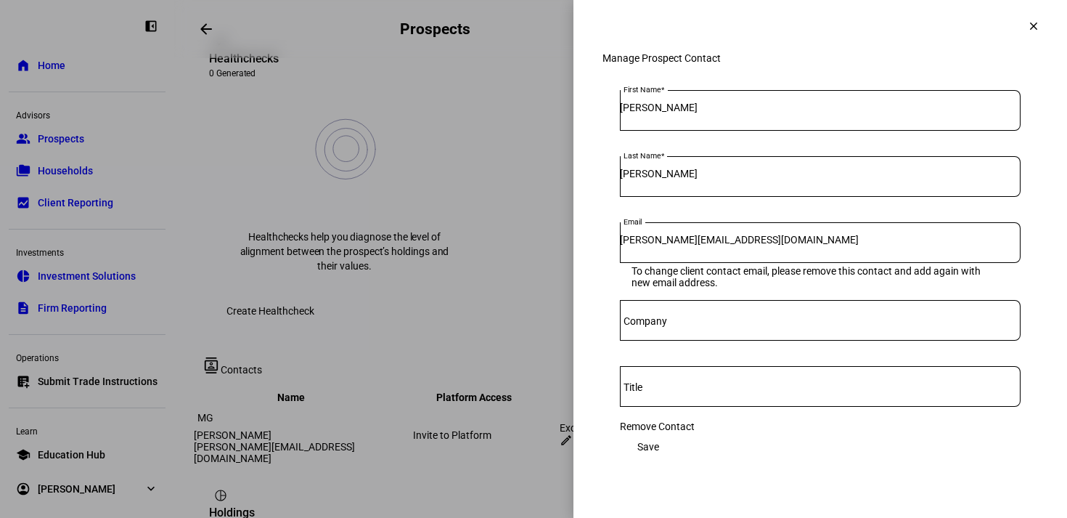
scroll to position [18, 0]
click at [657, 432] on span "Remove Contact" at bounding box center [657, 426] width 75 height 12
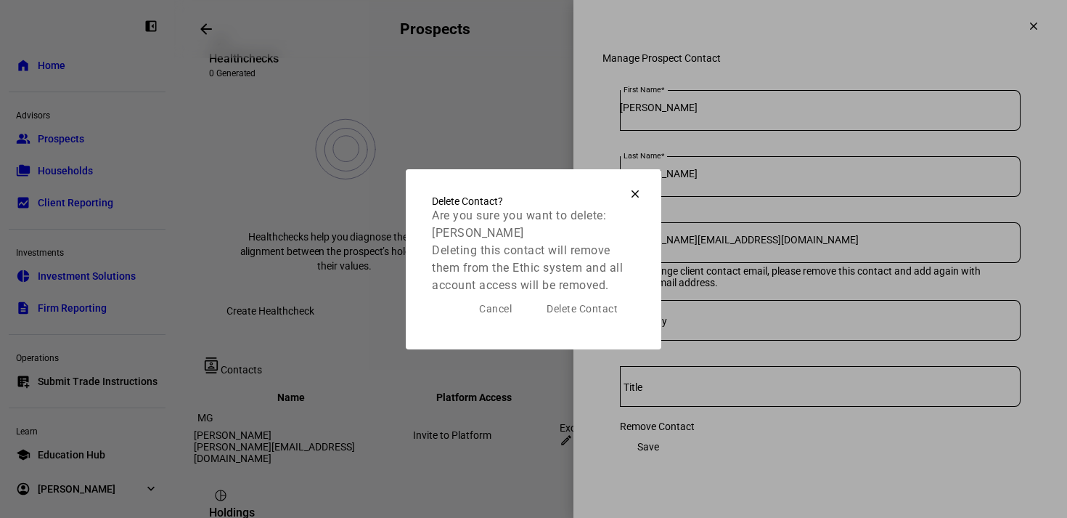
click at [490, 314] on span "Cancel" at bounding box center [495, 309] width 33 height 12
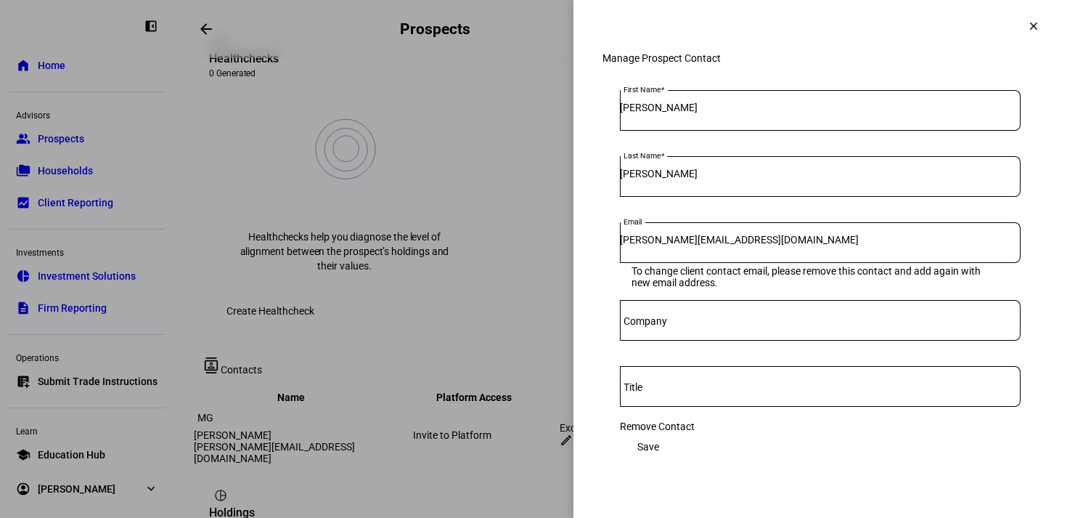
click at [760, 254] on mat-form-field "Email [PERSON_NAME][EMAIL_ADDRESS][DOMAIN_NAME] To change client contact email,…" at bounding box center [820, 249] width 401 height 54
click at [1028, 22] on mat-icon "clear" at bounding box center [1034, 26] width 13 height 13
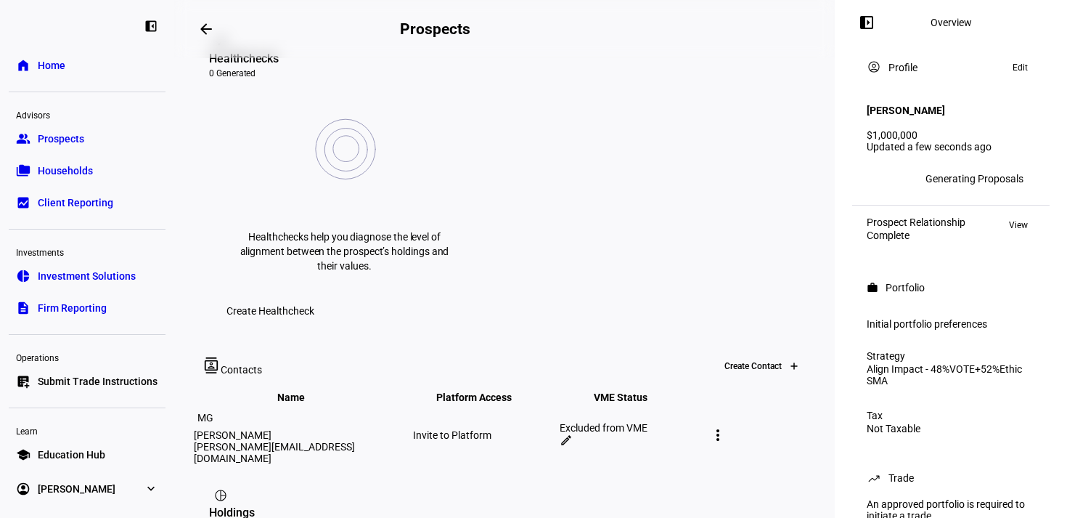
click at [790, 362] on icon at bounding box center [794, 366] width 9 height 9
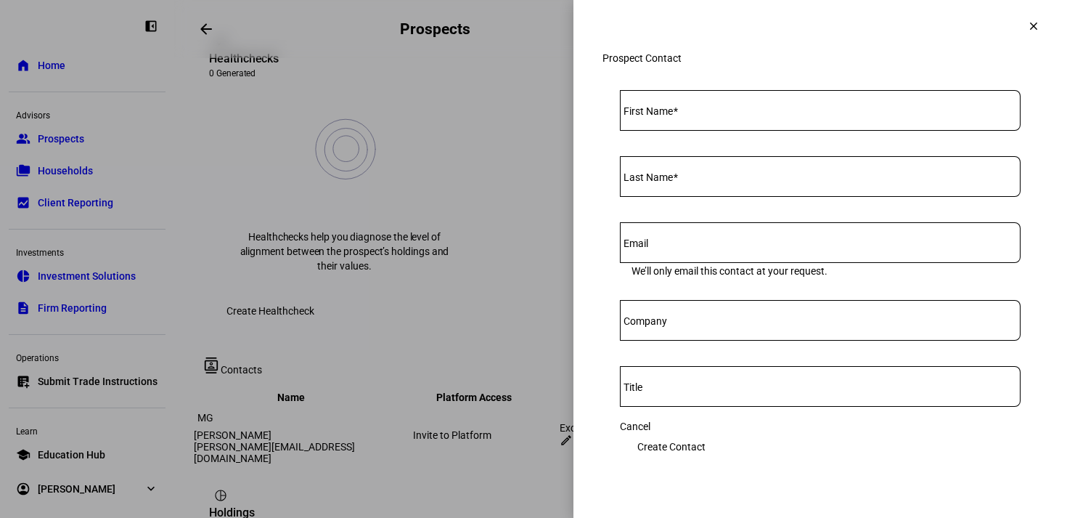
click at [690, 113] on input "First Name" at bounding box center [820, 108] width 401 height 12
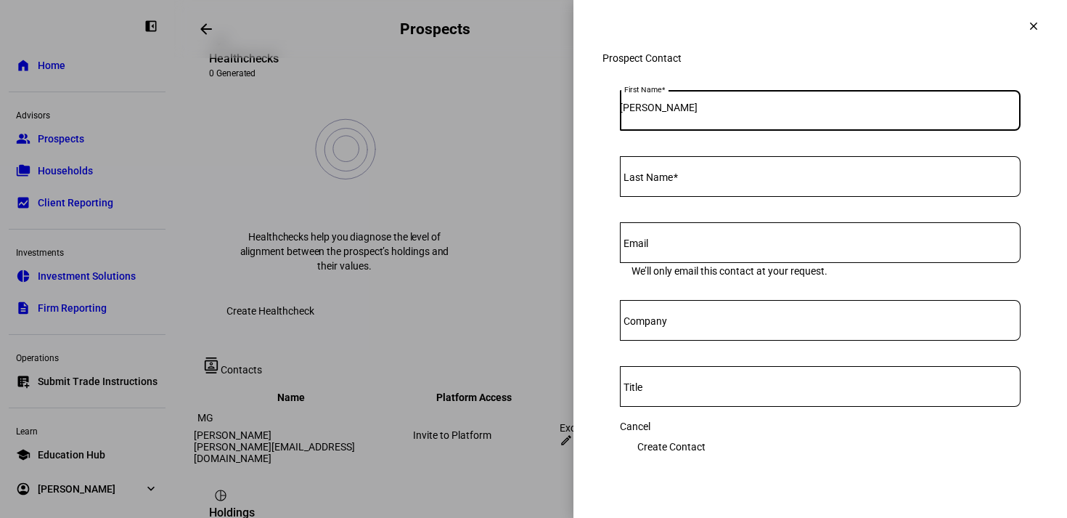
type input "[PERSON_NAME]"
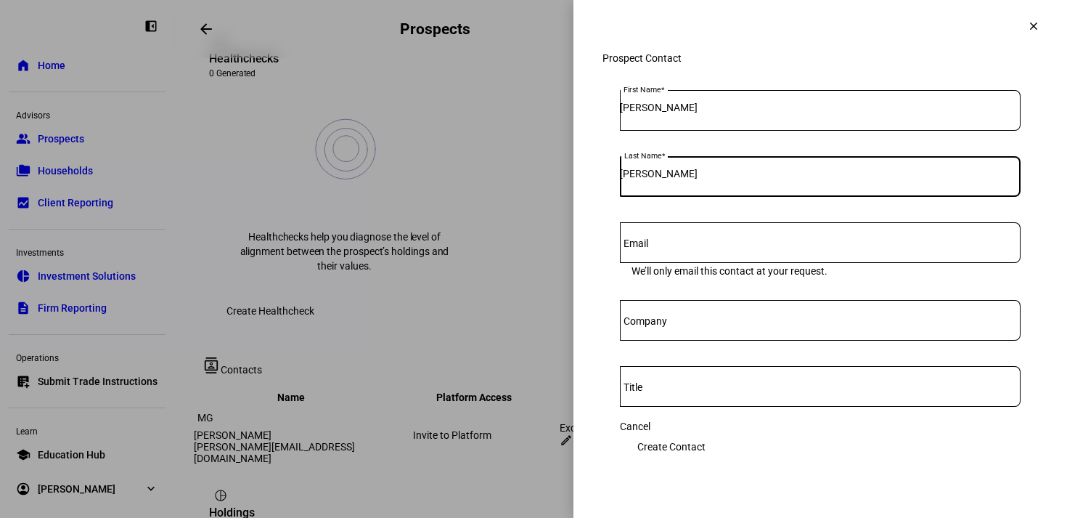
type input "[PERSON_NAME]"
click at [717, 245] on input "Email" at bounding box center [820, 240] width 401 height 12
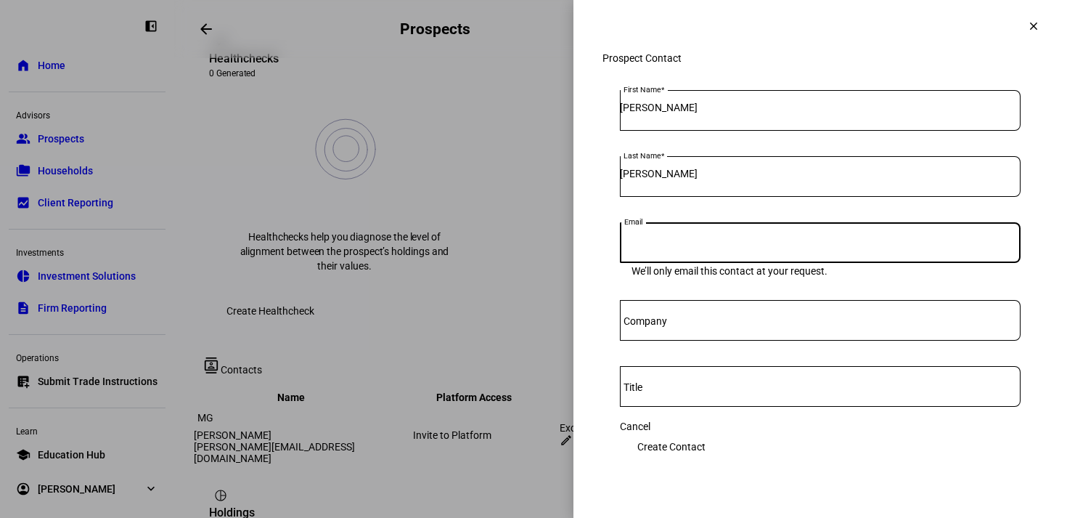
click at [659, 245] on input "Email" at bounding box center [820, 240] width 401 height 12
paste input "[EMAIL_ADDRESS][DOMAIN_NAME]"
type input "[EMAIL_ADDRESS][DOMAIN_NAME]"
click at [706, 434] on span "Create Contact" at bounding box center [672, 446] width 68 height 29
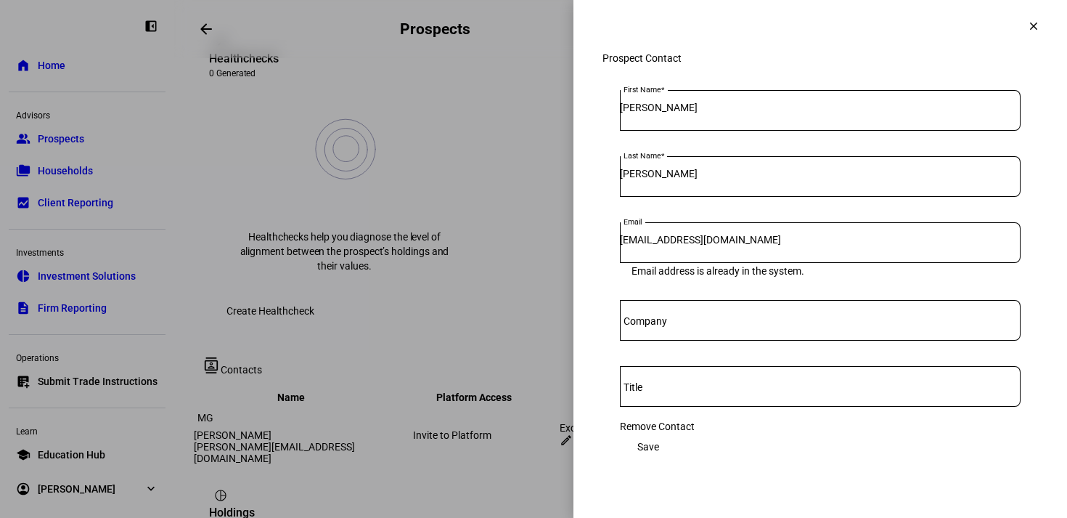
scroll to position [0, 0]
click at [1028, 29] on mat-icon "clear" at bounding box center [1034, 26] width 13 height 13
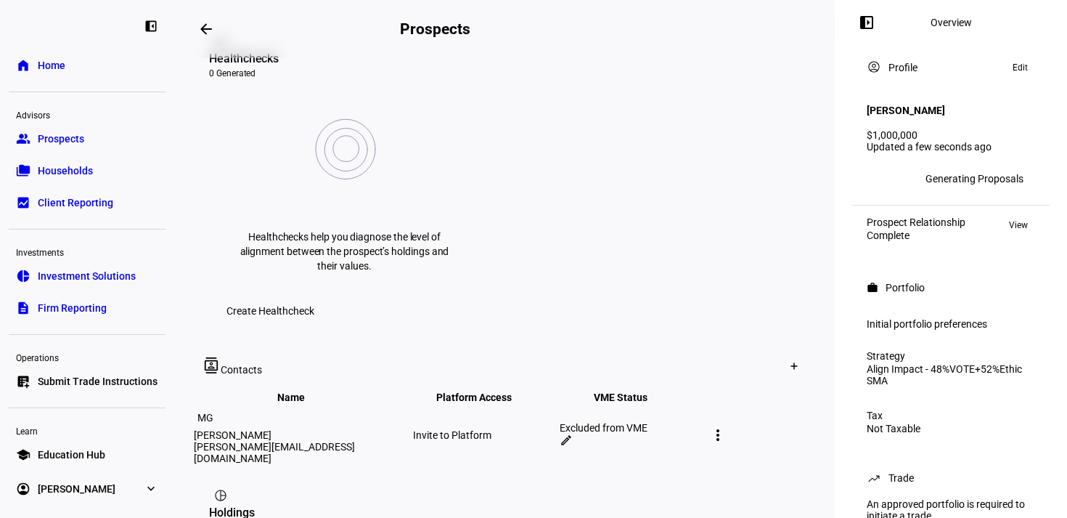
click at [727, 426] on mat-icon "more_vert" at bounding box center [717, 434] width 17 height 17
click at [771, 261] on div at bounding box center [533, 259] width 1067 height 518
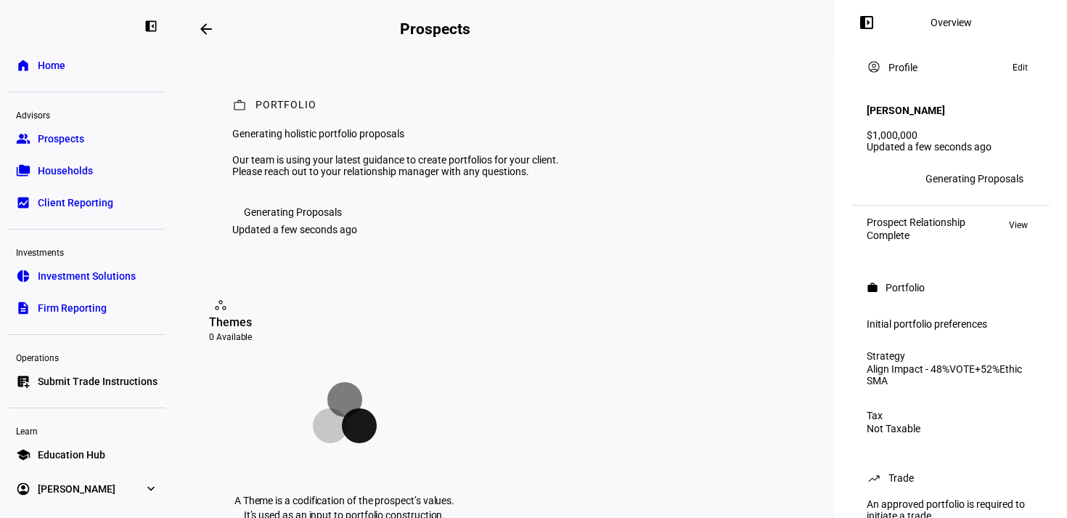
click at [210, 33] on mat-icon "arrow_backwards" at bounding box center [206, 28] width 17 height 17
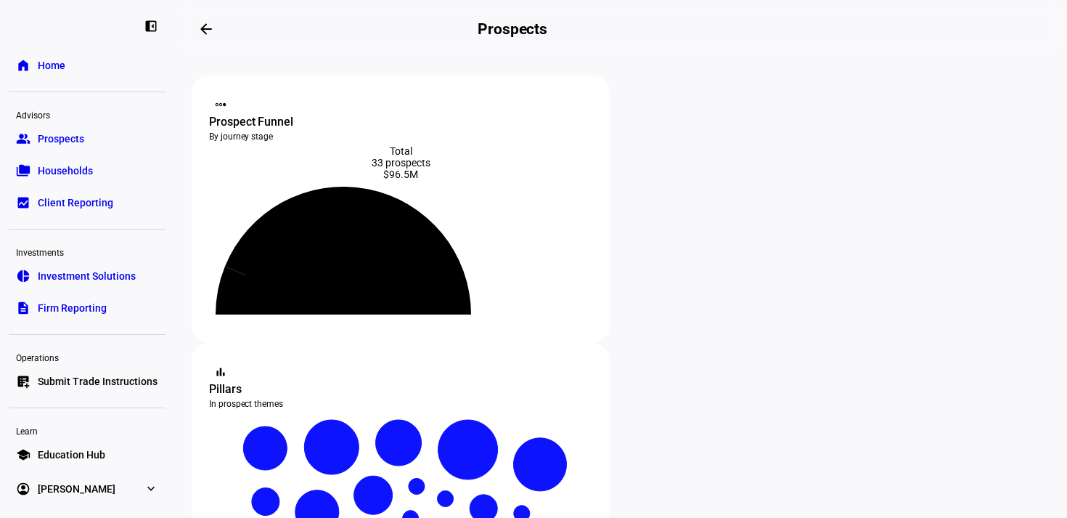
click at [70, 73] on link "home Home" at bounding box center [87, 65] width 157 height 29
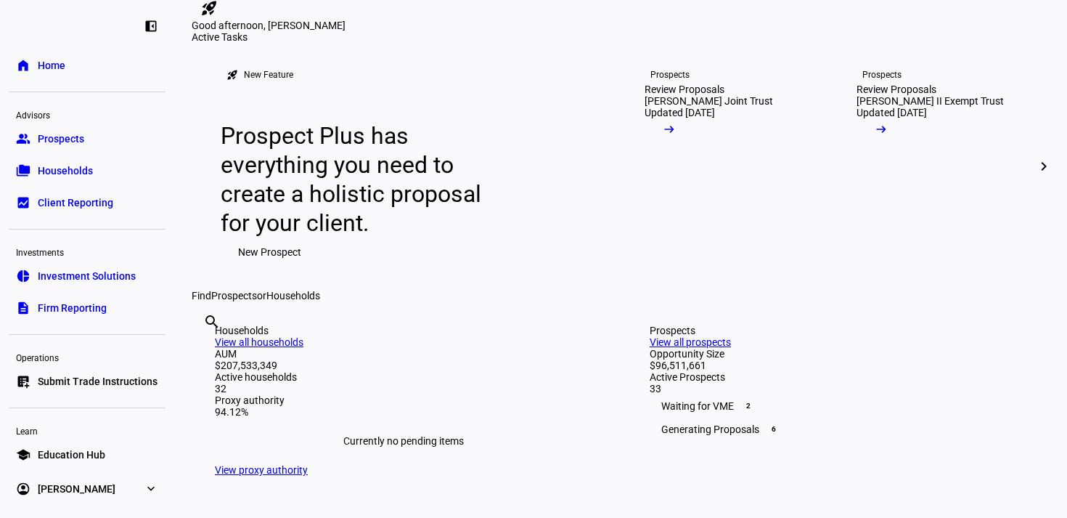
scroll to position [40, 0]
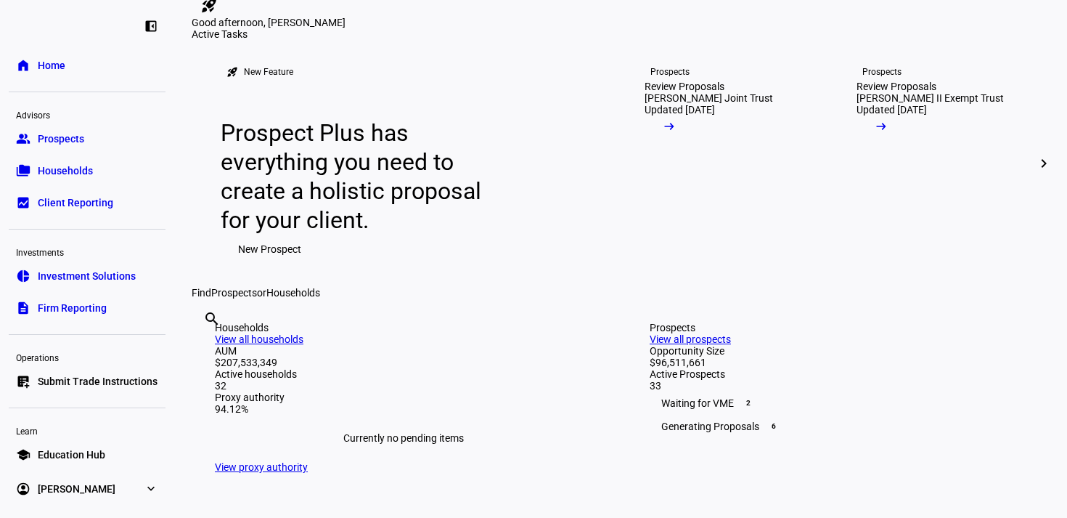
click at [90, 142] on link "group Prospects" at bounding box center [87, 138] width 157 height 29
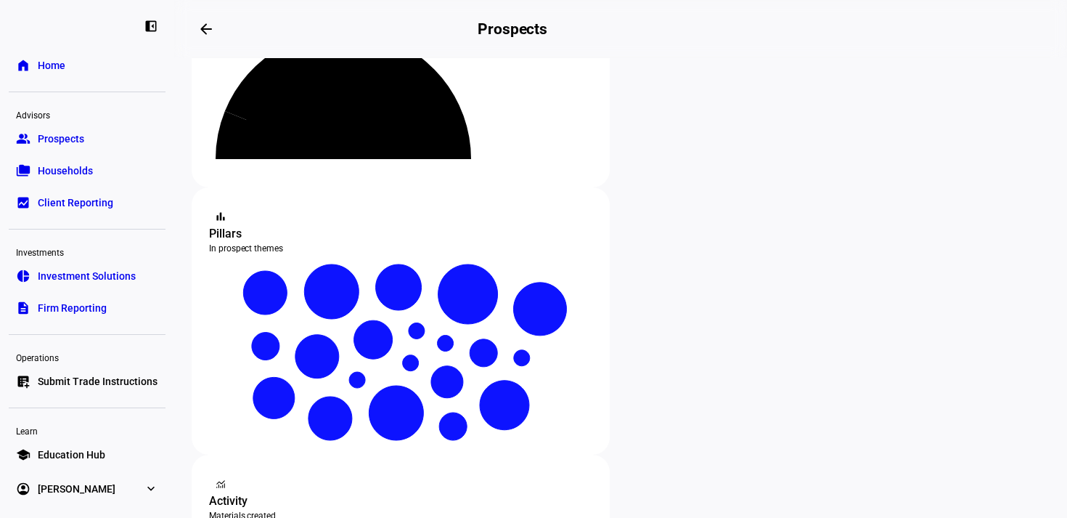
scroll to position [165, 0]
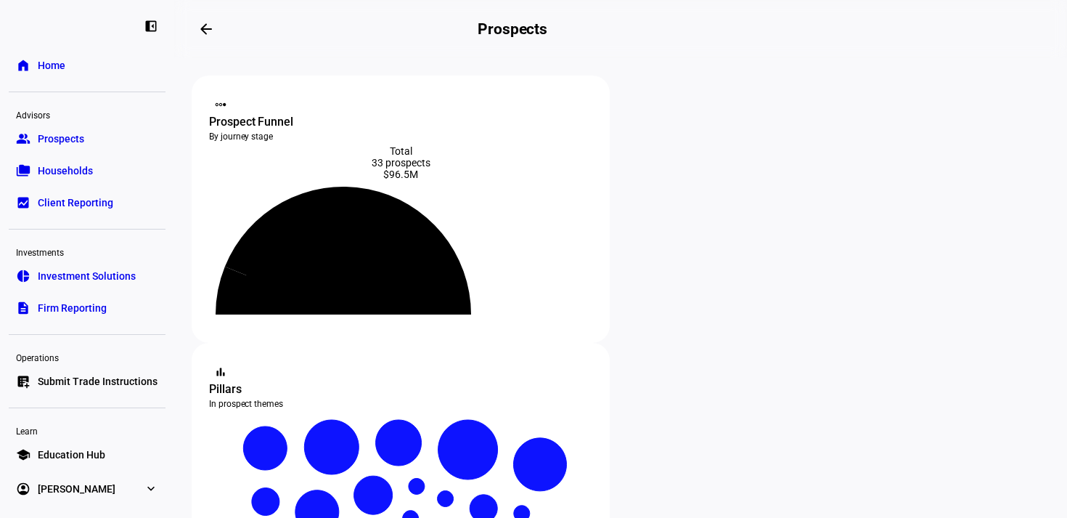
type input "0838-7976"
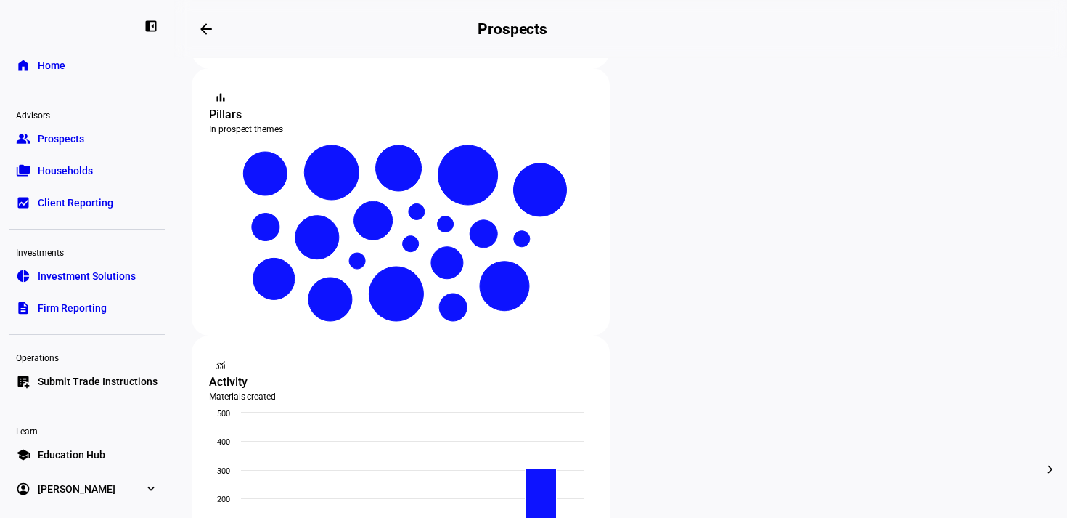
scroll to position [274, 0]
